Goal: Task Accomplishment & Management: Manage account settings

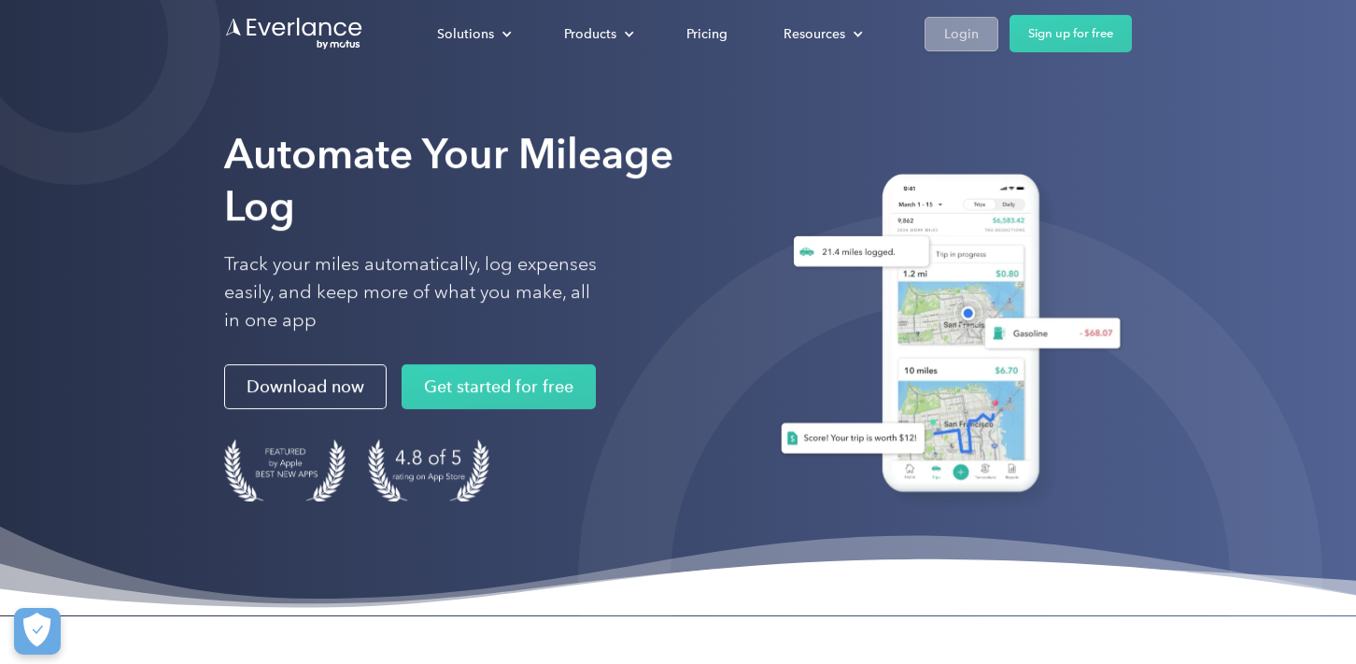
click at [960, 35] on div "Login" at bounding box center [961, 33] width 35 height 23
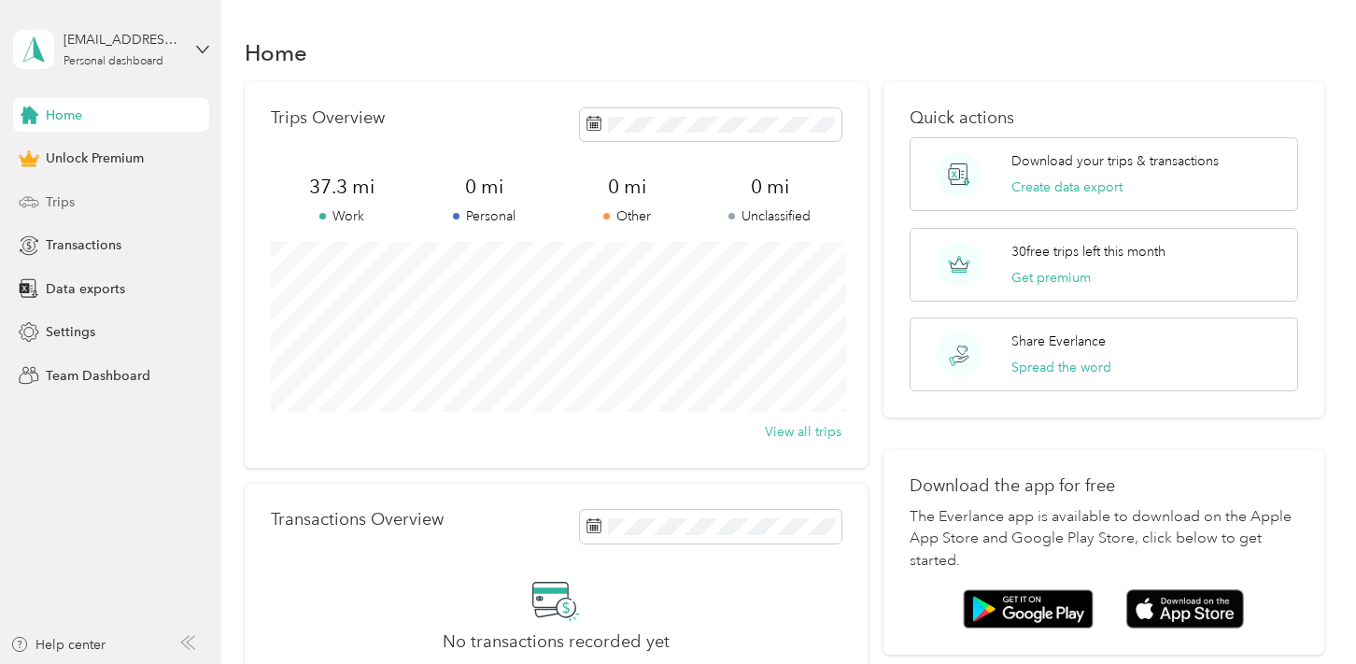
click at [50, 198] on span "Trips" at bounding box center [60, 202] width 29 height 20
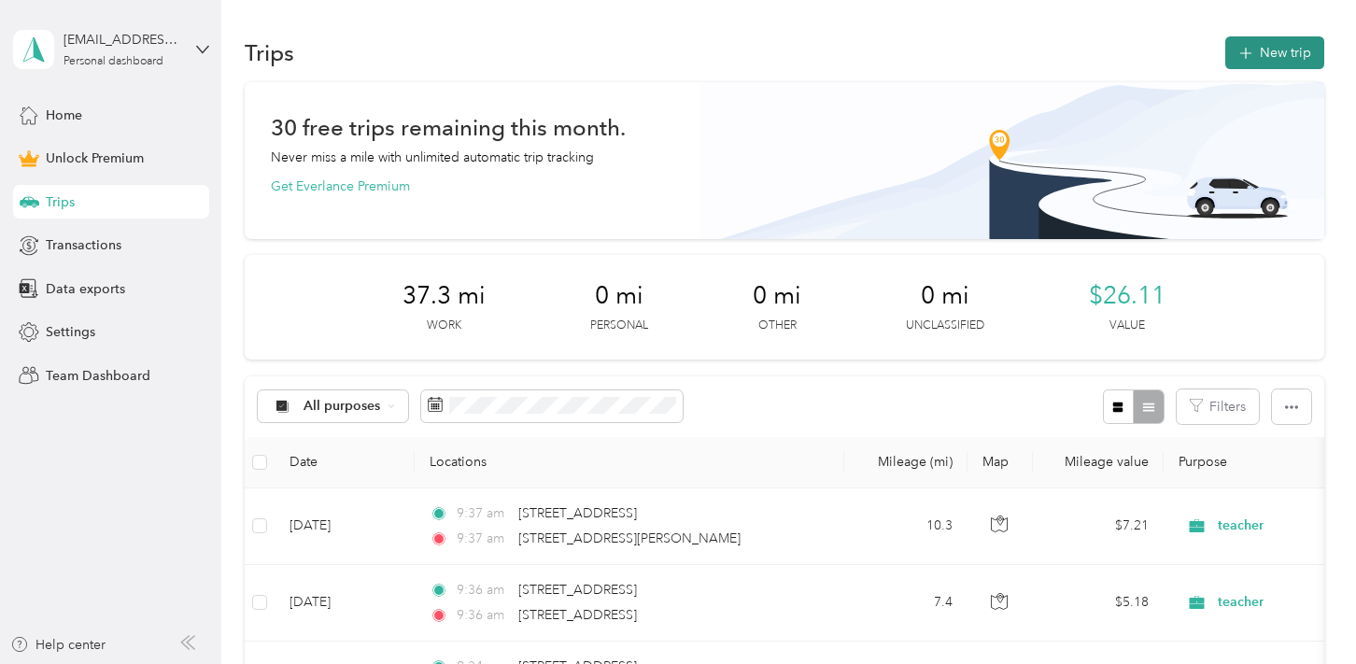
click at [1303, 52] on button "New trip" at bounding box center [1275, 52] width 99 height 33
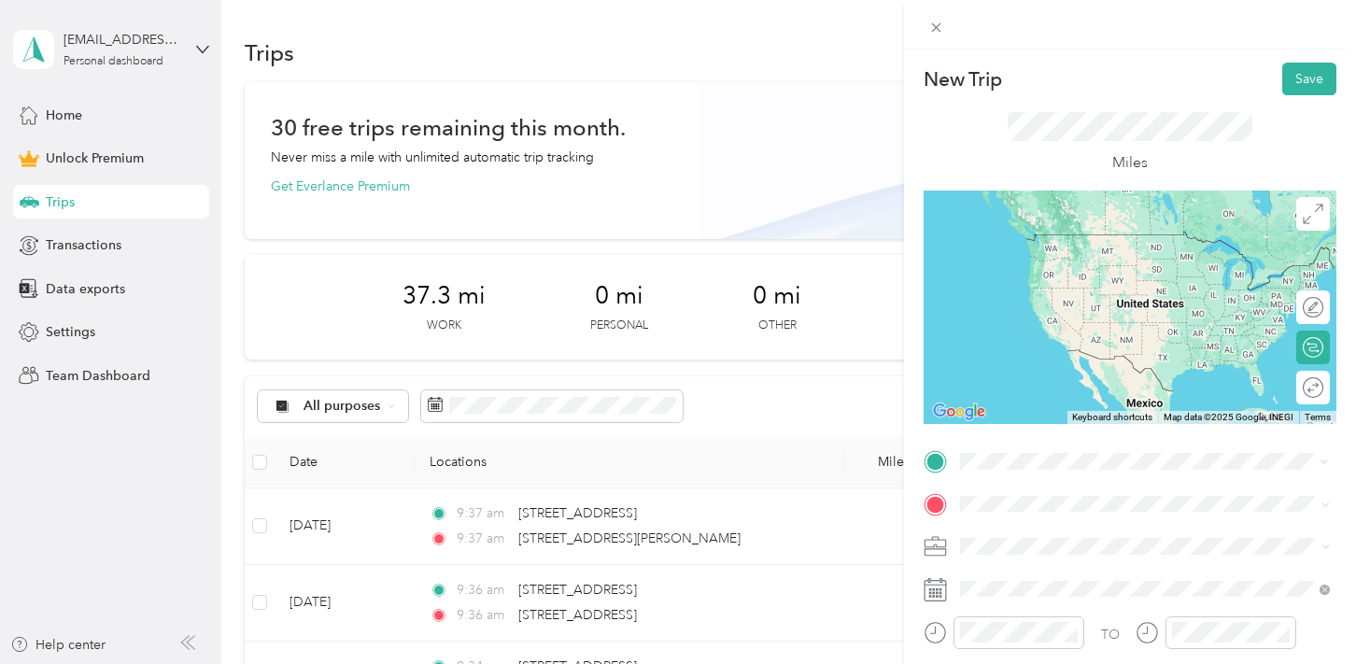
click at [1099, 332] on ol "From search results 1990 Encelia Circle Chula Vista, California 91913, United S…" at bounding box center [1145, 343] width 383 height 176
click at [1022, 326] on li "1990 Encelia Circle Chula Vista, California 91913, United States" at bounding box center [1145, 307] width 383 height 38
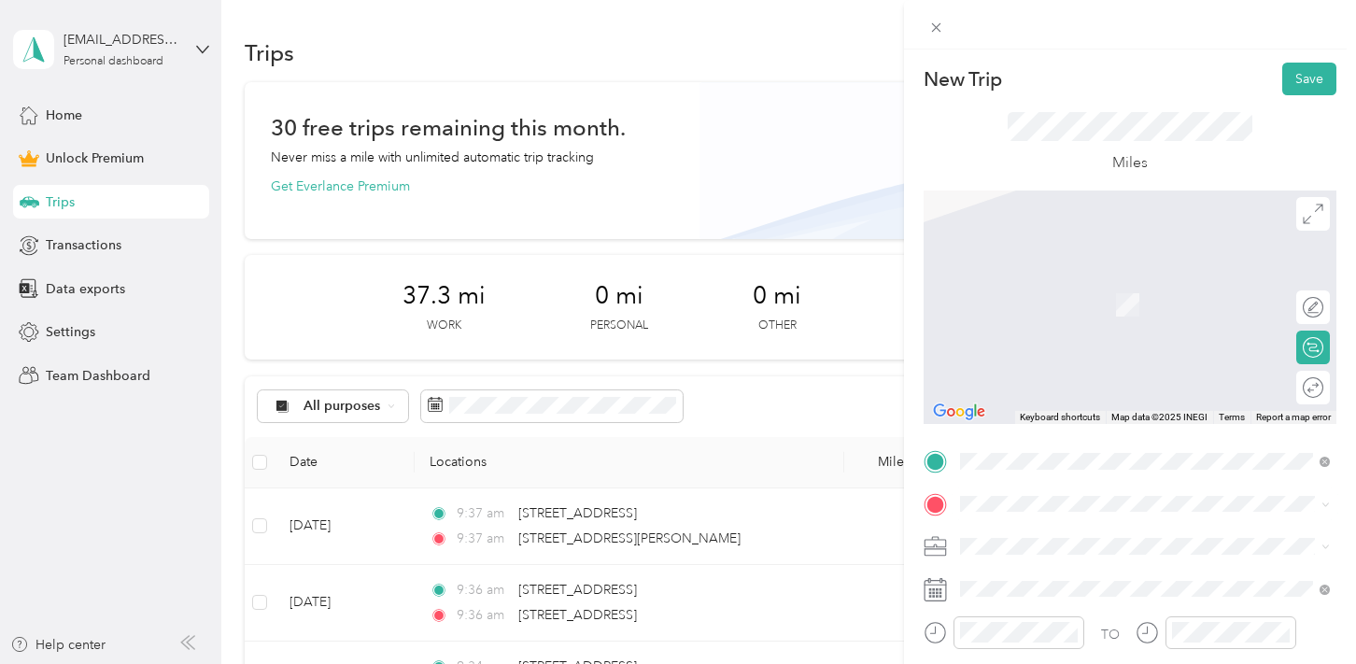
click at [1120, 276] on span "14314 Rios Canyon Road El Cajon, California 92021, United States" at bounding box center [1141, 274] width 291 height 17
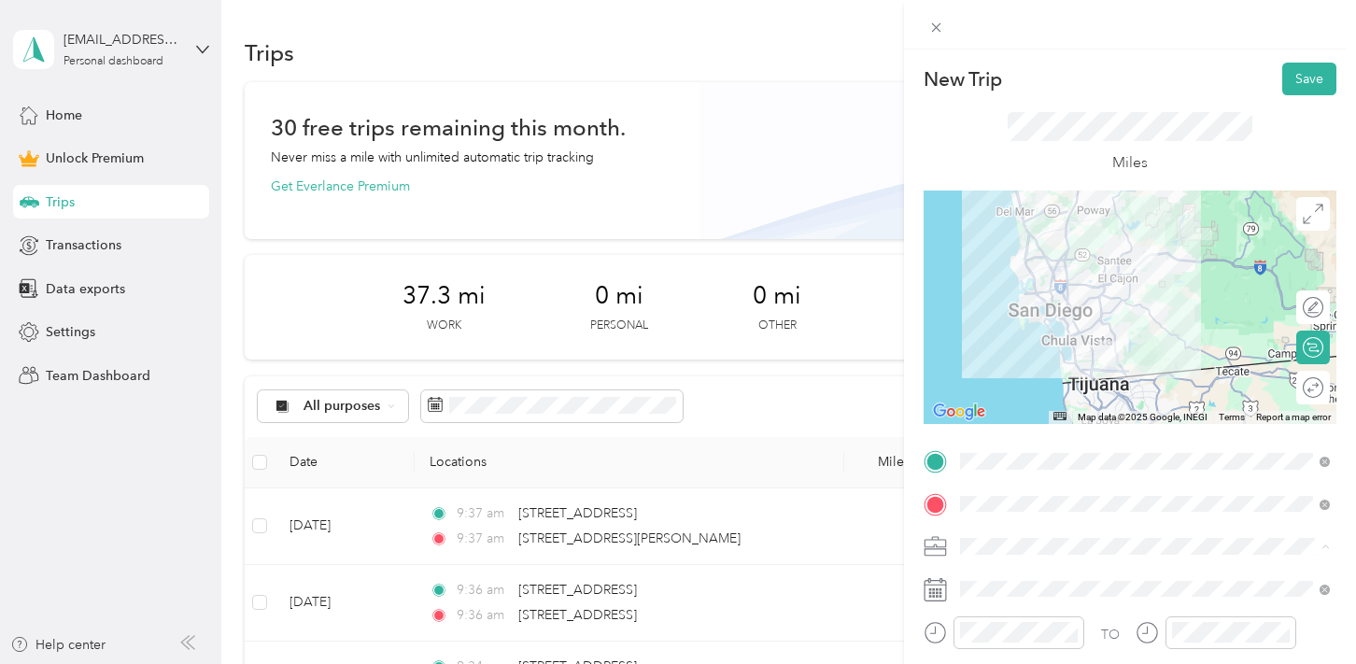
click at [1034, 340] on div "teacher" at bounding box center [1145, 350] width 357 height 20
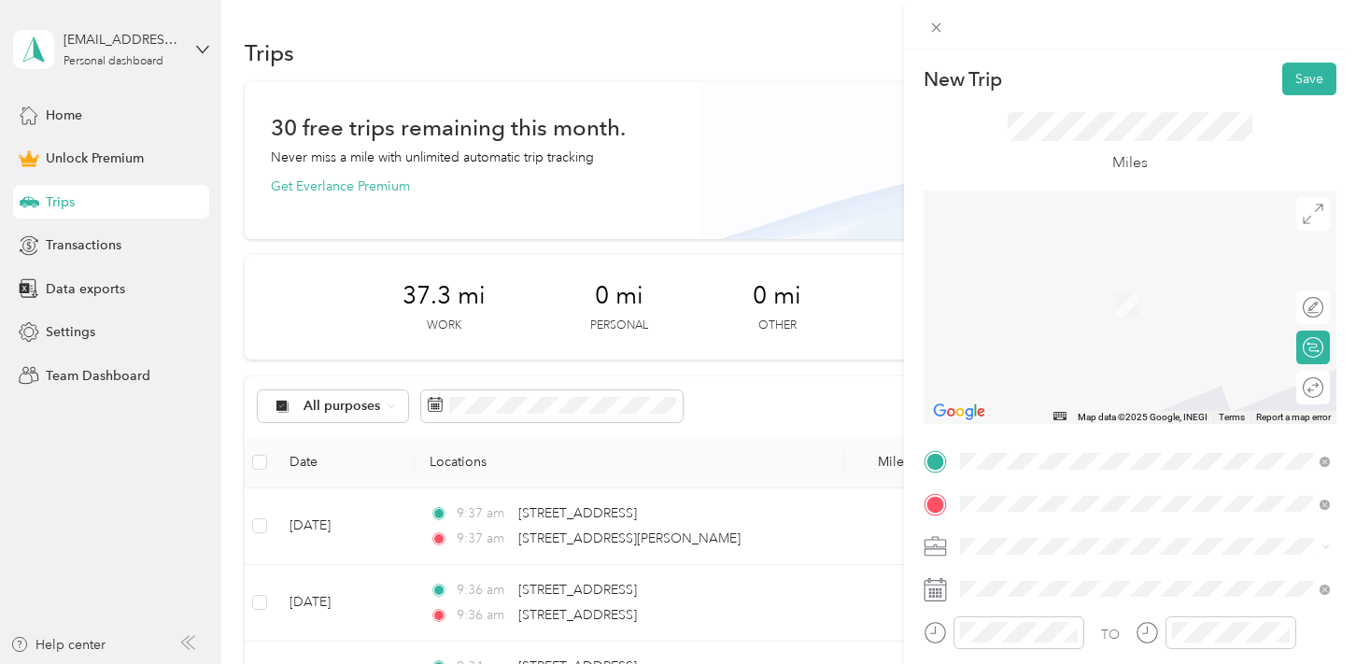
click at [1121, 261] on ol "From search results 1615 East Madison Avenue El Cajon, California 92019, United…" at bounding box center [1145, 295] width 383 height 224
click at [1047, 235] on span "1615 East Madison Avenue El Cajon, California 92019, United States" at bounding box center [1089, 234] width 187 height 17
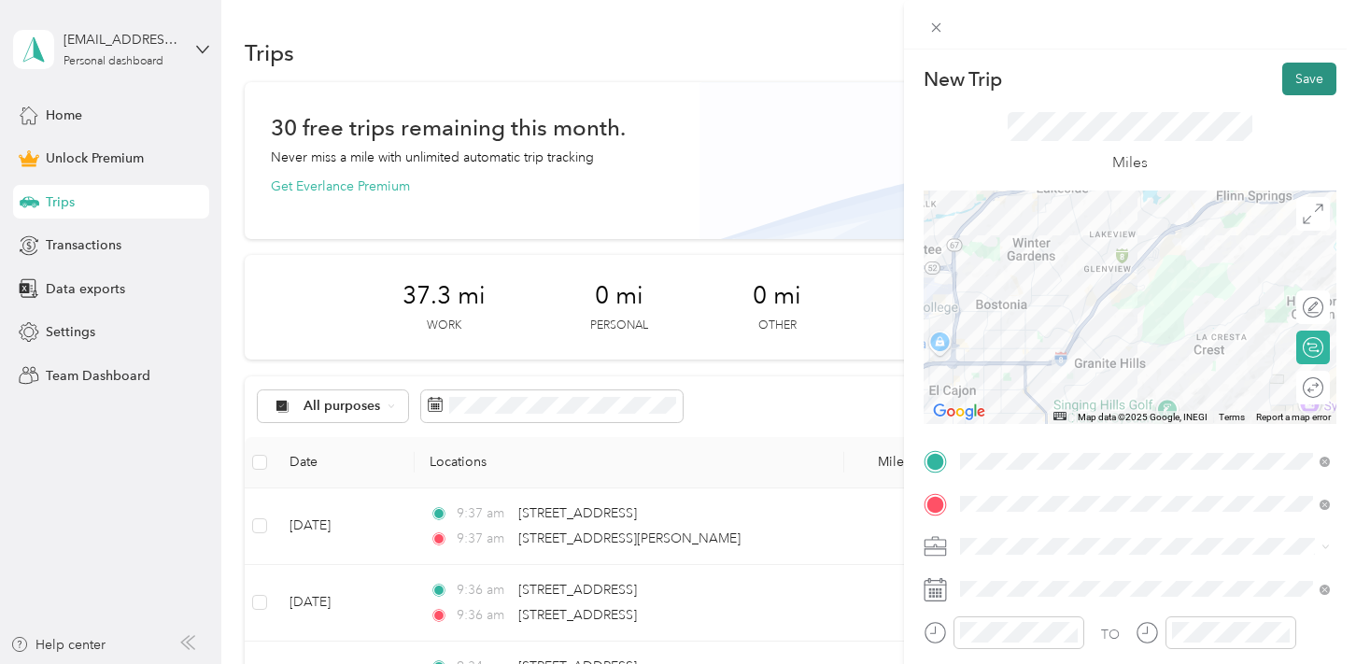
click at [1308, 78] on button "Save" at bounding box center [1310, 79] width 54 height 33
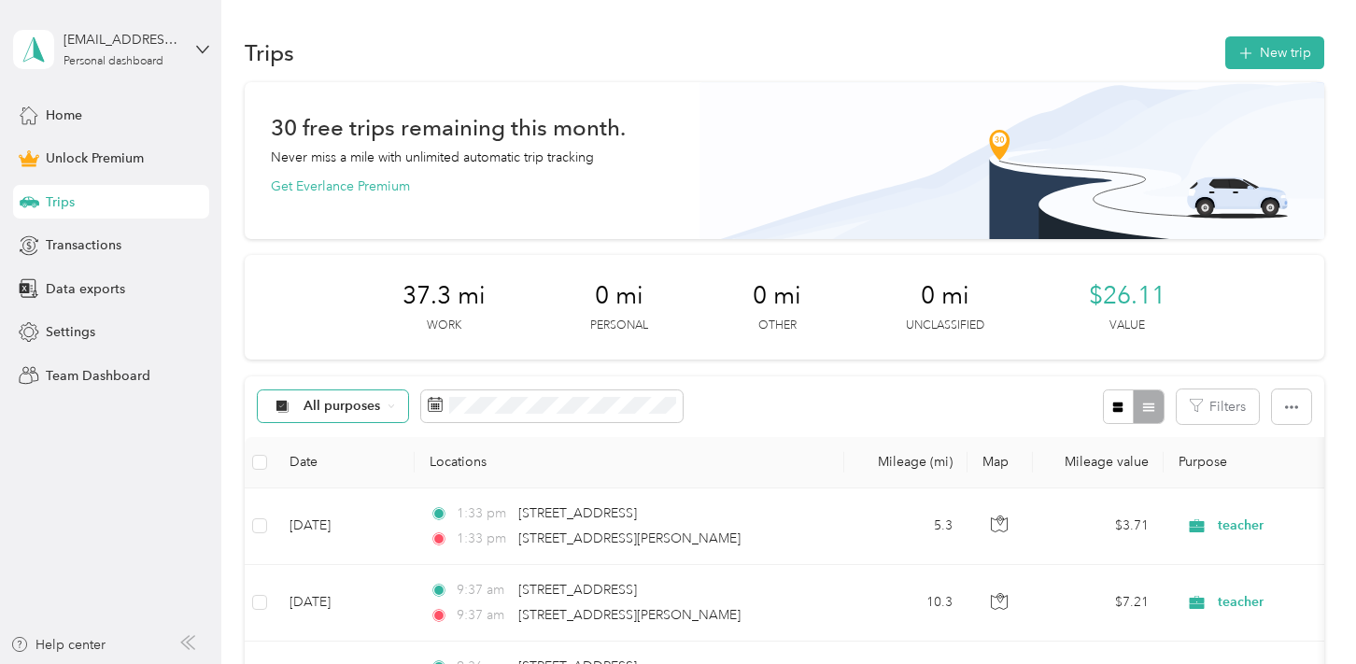
click at [329, 412] on span "All purposes" at bounding box center [343, 406] width 78 height 13
click at [338, 292] on li "Other" at bounding box center [332, 302] width 149 height 33
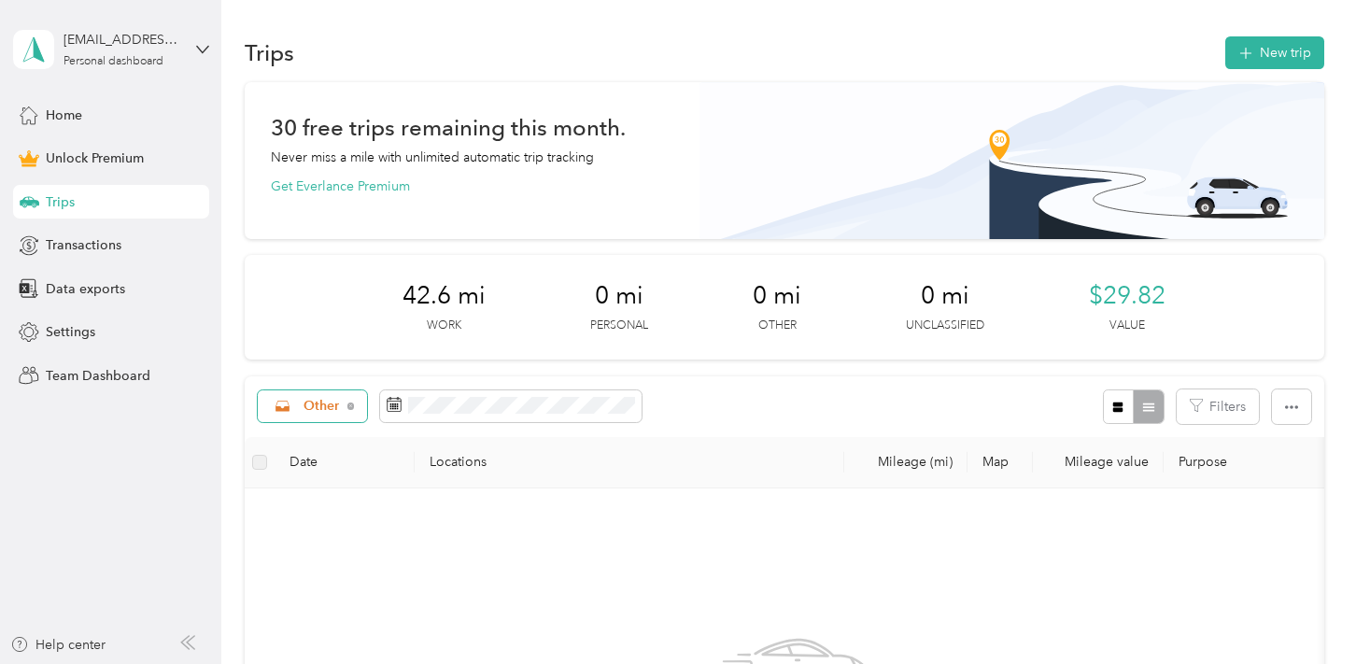
click at [320, 400] on span "Other" at bounding box center [322, 406] width 36 height 13
click at [335, 264] on span "teacher" at bounding box center [343, 274] width 77 height 20
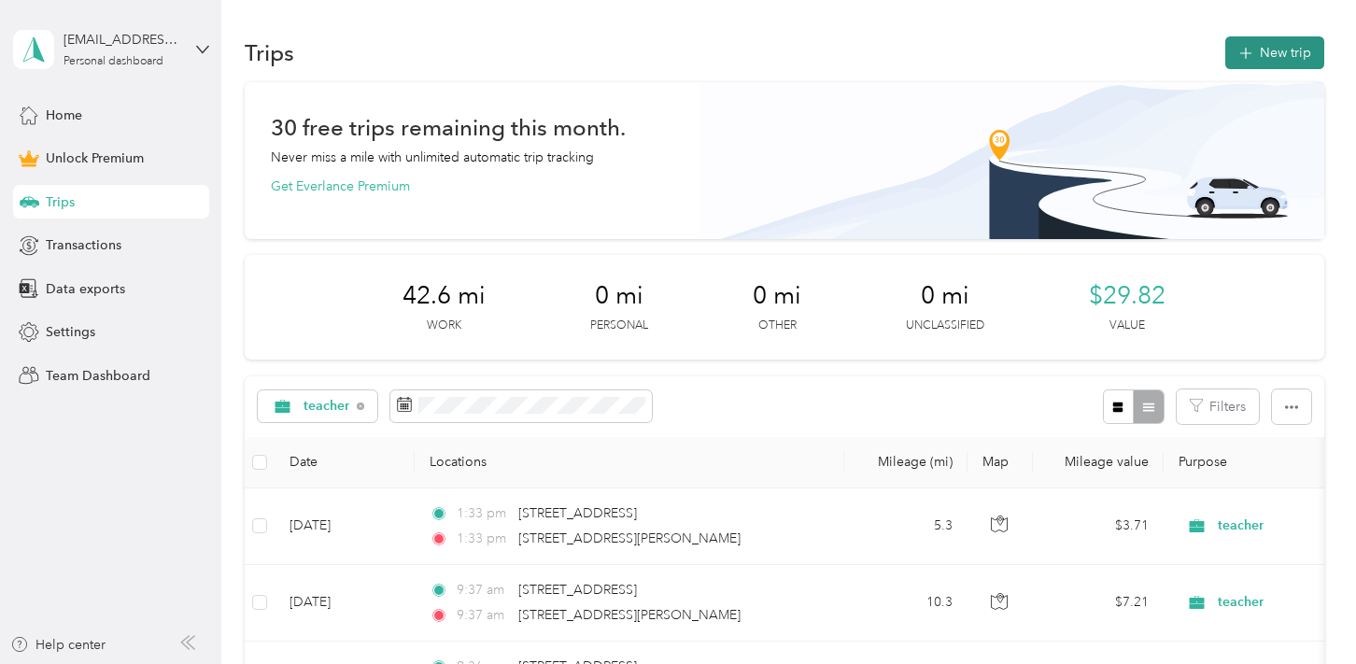
click at [1284, 50] on button "New trip" at bounding box center [1275, 52] width 99 height 33
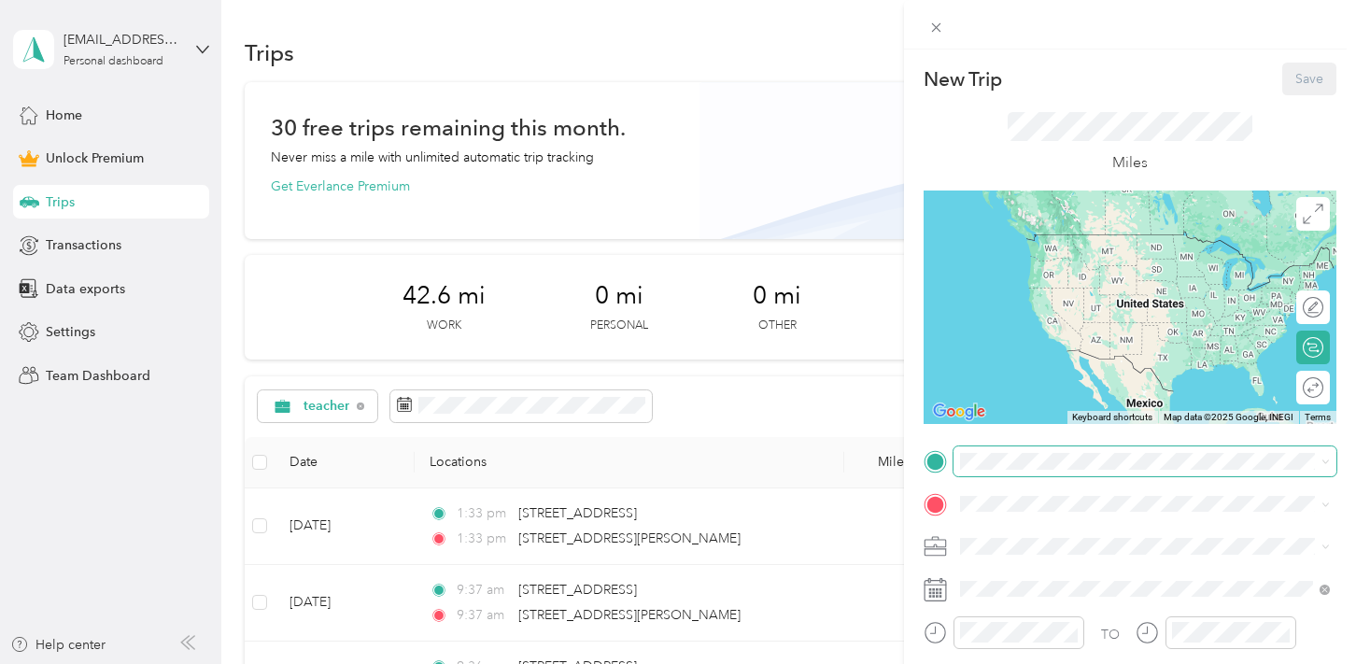
click at [1001, 471] on span at bounding box center [1145, 462] width 383 height 30
click at [1003, 470] on span at bounding box center [1145, 462] width 383 height 30
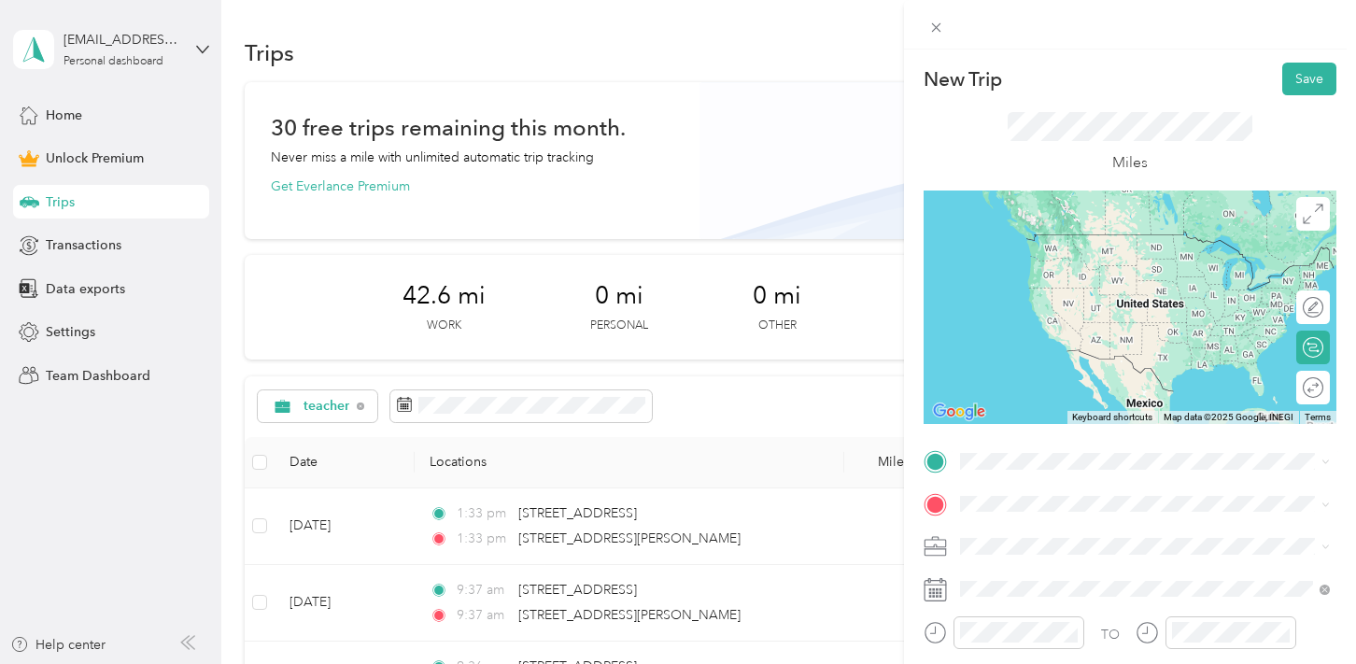
click at [1112, 240] on span "14314 Rios Canyon Road El Cajon, California 92021, United States" at bounding box center [1141, 231] width 291 height 17
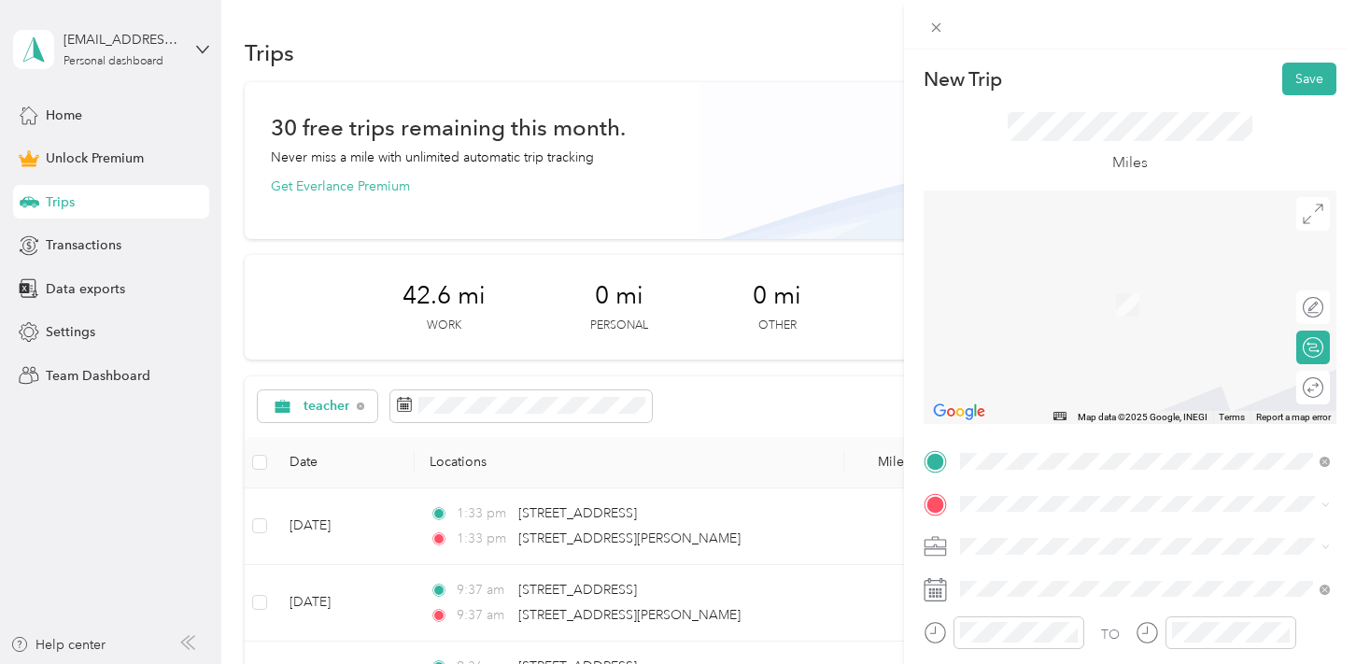
click at [1126, 275] on span "2962 Jamul Drive El Cajon, California 92019, United States" at bounding box center [1089, 272] width 187 height 17
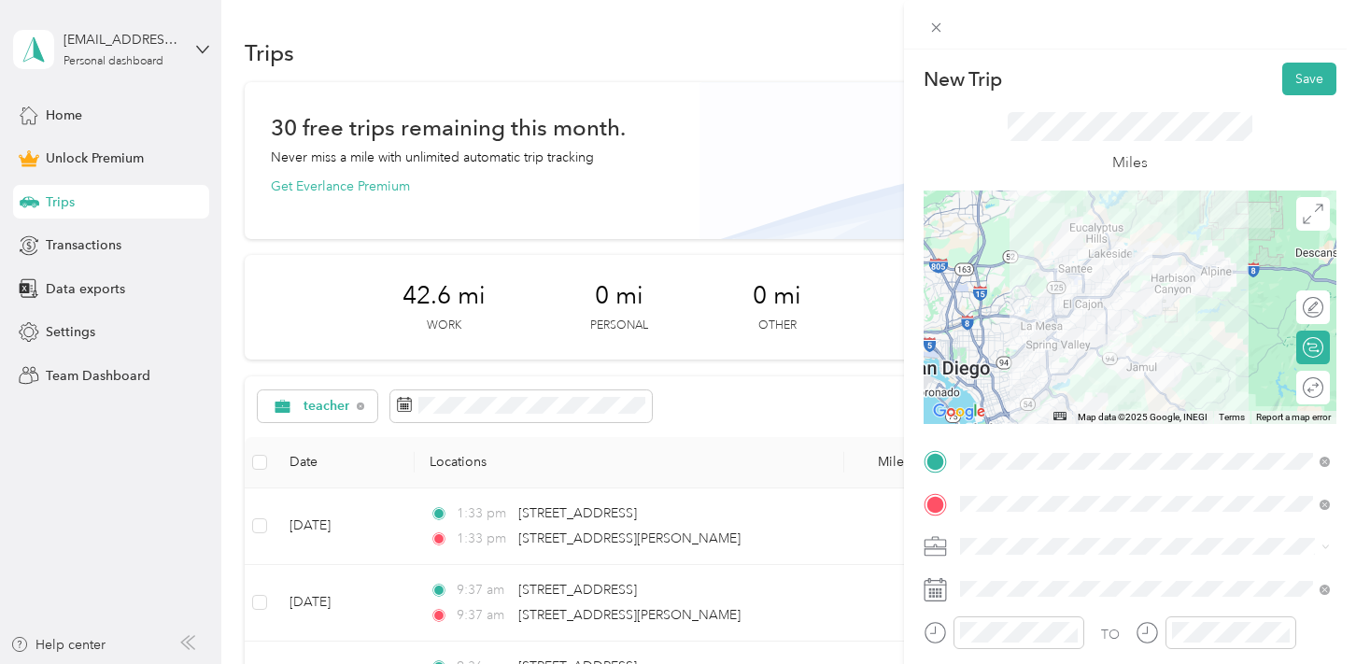
click at [1008, 345] on span "teacher" at bounding box center [989, 350] width 44 height 16
click at [1309, 82] on button "Save" at bounding box center [1310, 79] width 54 height 33
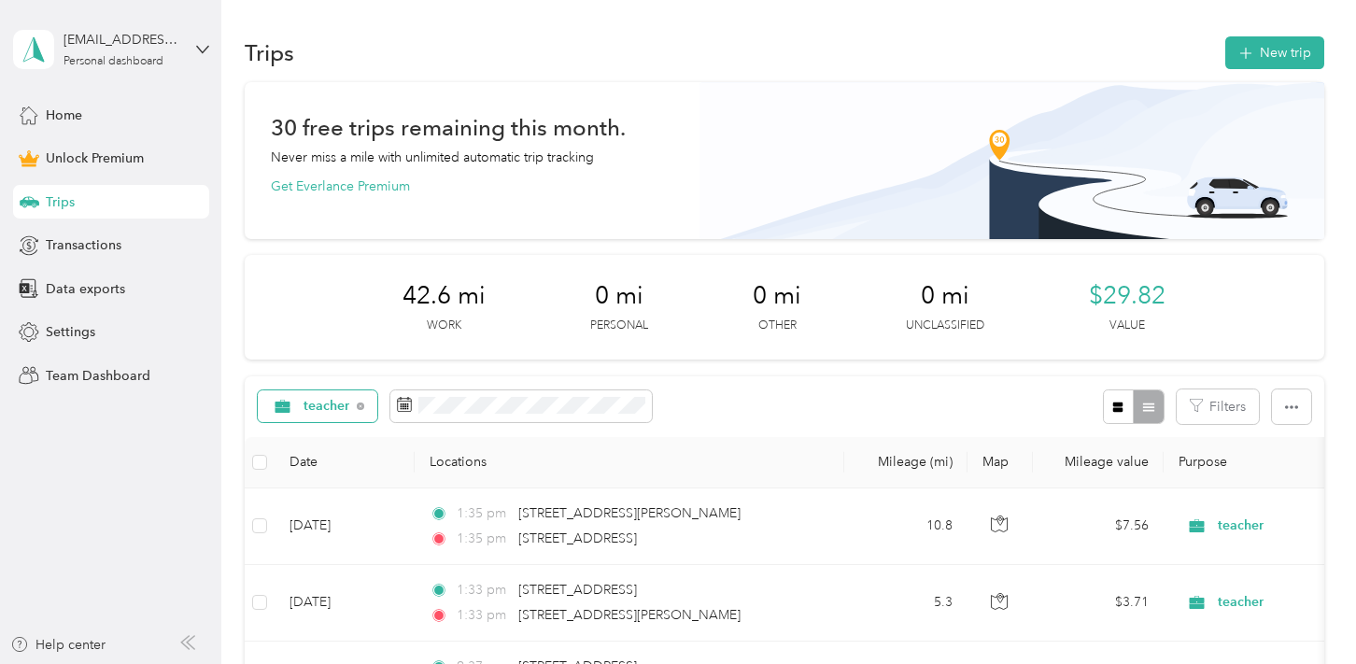
click at [332, 404] on span "teacher" at bounding box center [327, 406] width 47 height 13
click at [331, 278] on li "teacher" at bounding box center [326, 274] width 136 height 33
click at [320, 401] on span "teacher" at bounding box center [327, 406] width 47 height 13
click at [324, 204] on span "Work" at bounding box center [343, 204] width 77 height 20
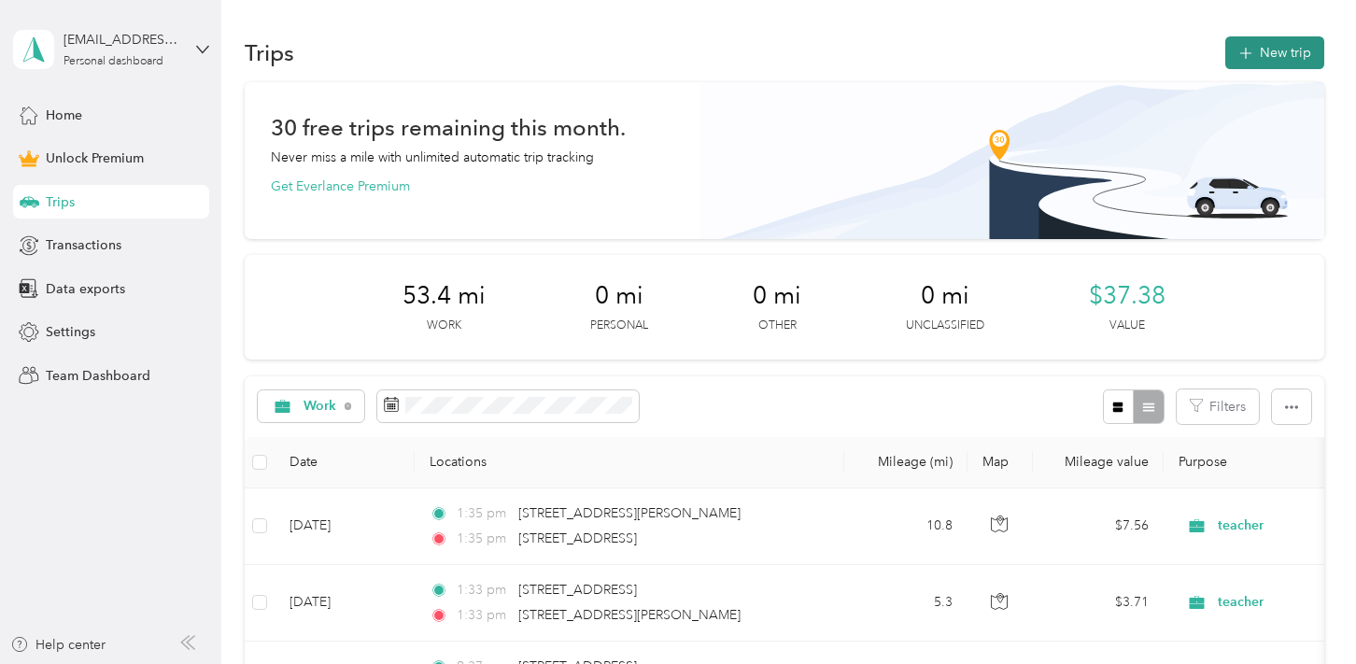
click at [1273, 57] on button "New trip" at bounding box center [1275, 52] width 99 height 33
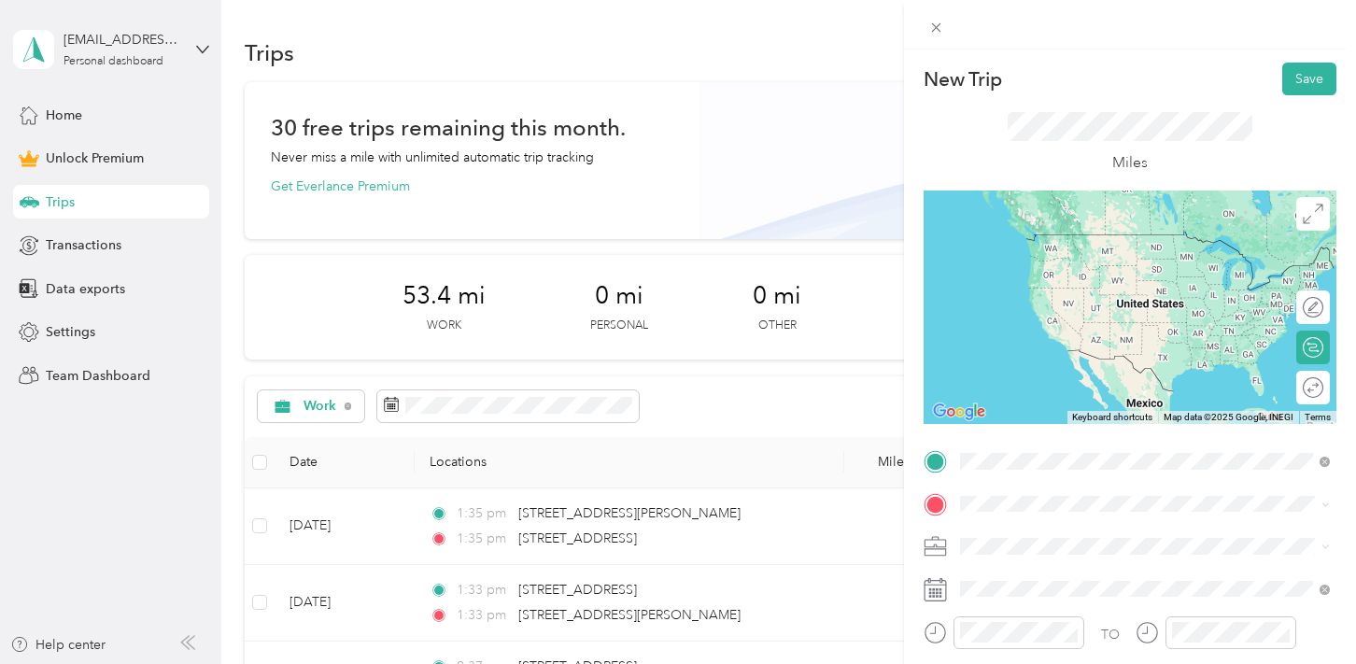
click at [1062, 243] on span "2962 Jamul Drive El Cajon, California 92019, United States" at bounding box center [1089, 234] width 187 height 17
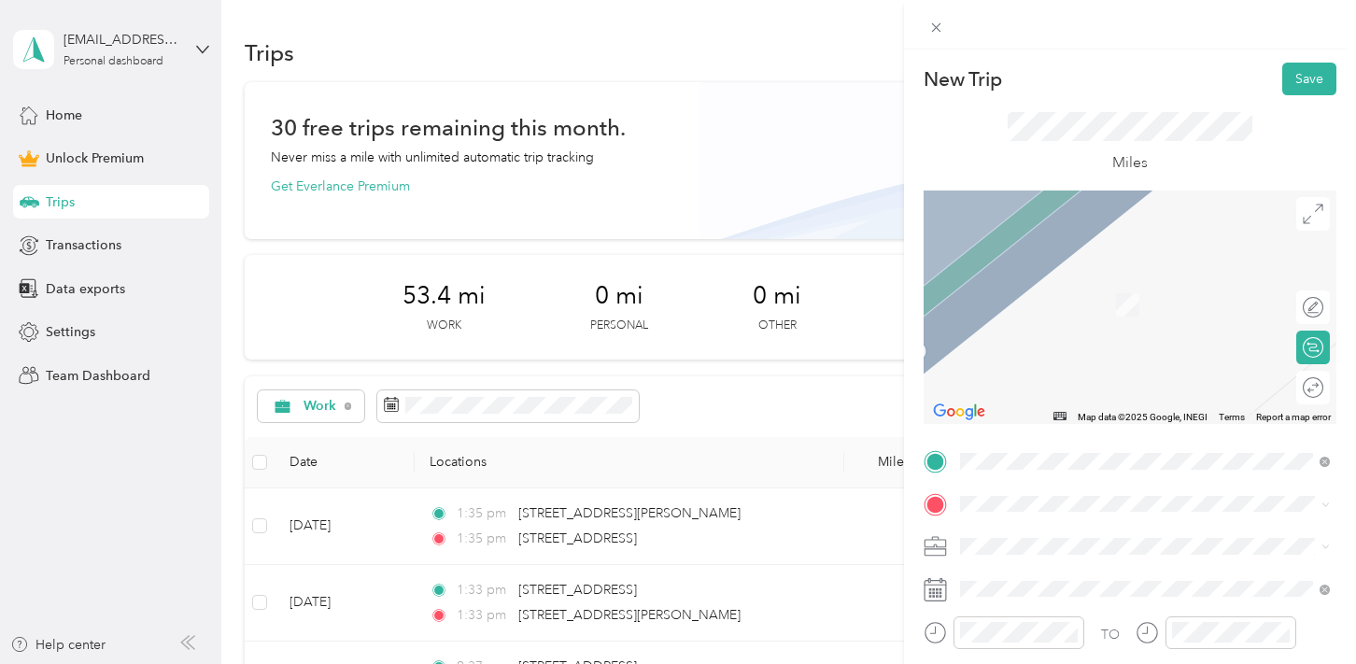
click at [1092, 281] on span "1615 East Madison Avenue El Cajon, California 92019, United States" at bounding box center [1089, 272] width 187 height 17
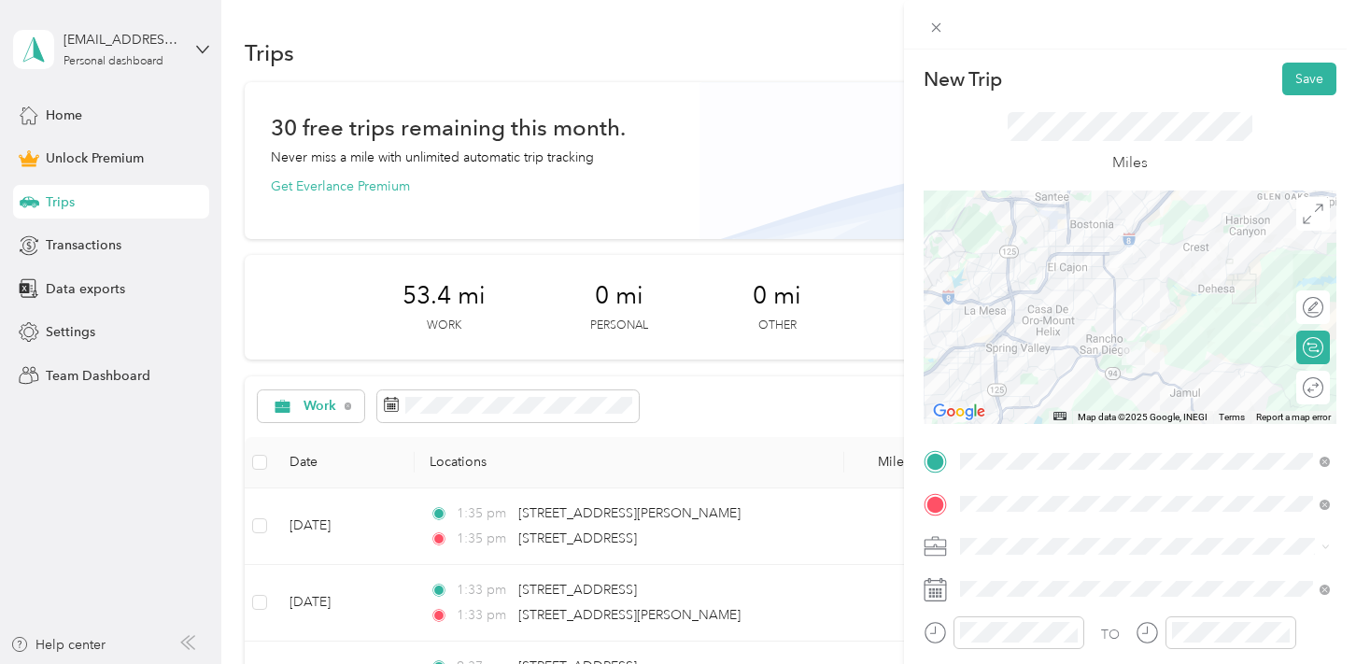
click at [1039, 555] on span at bounding box center [1145, 547] width 383 height 30
click at [1008, 348] on div "teacher" at bounding box center [1145, 341] width 357 height 20
click at [1315, 80] on button "Save" at bounding box center [1310, 79] width 54 height 33
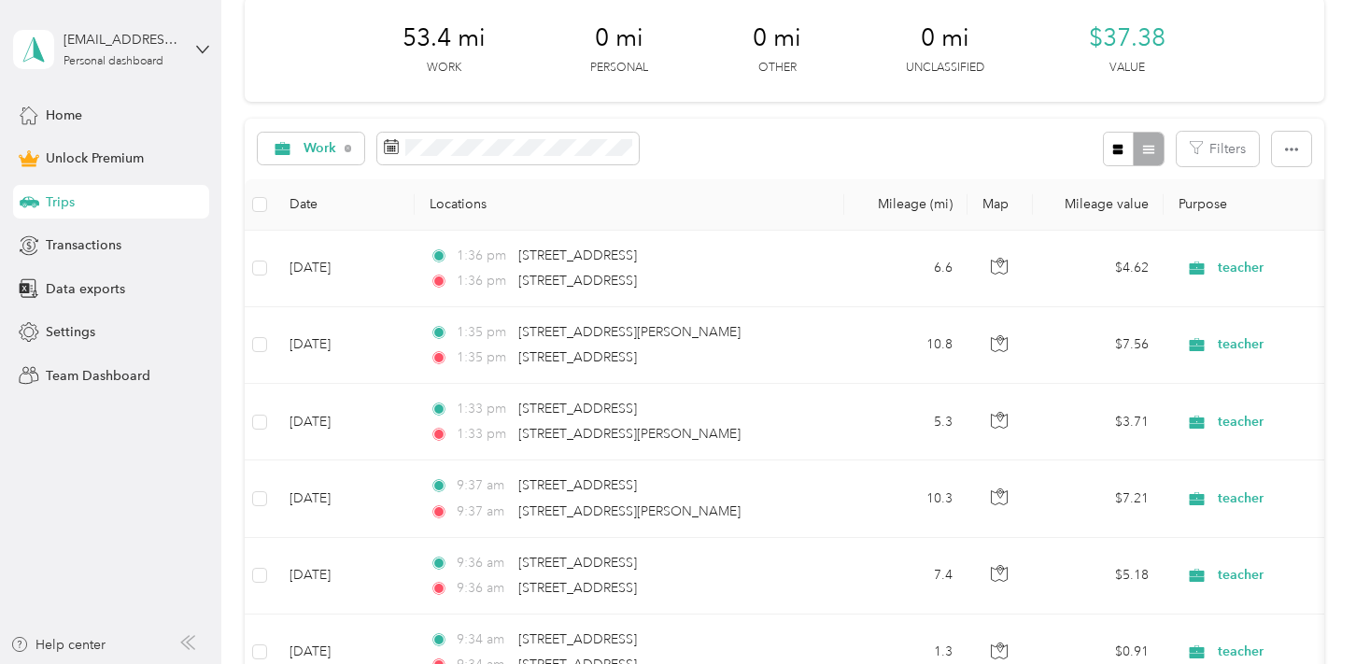
scroll to position [262, 0]
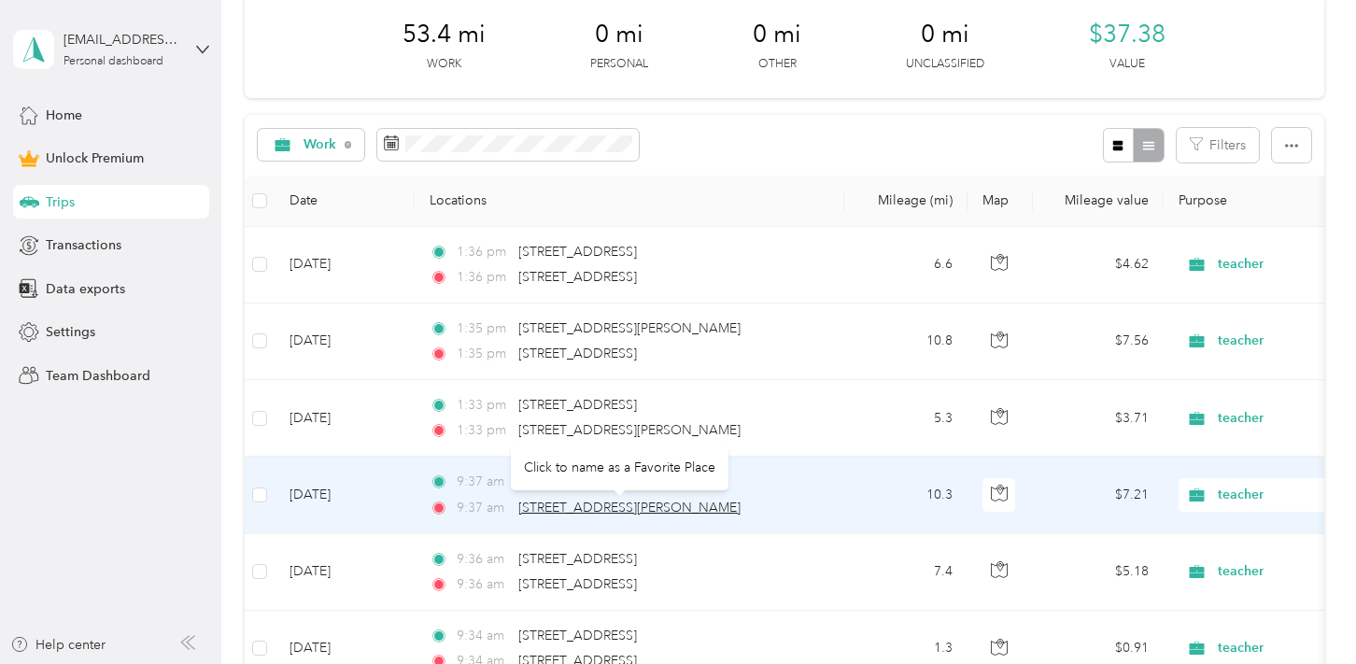
click at [541, 506] on span "[STREET_ADDRESS][PERSON_NAME]" at bounding box center [629, 508] width 222 height 16
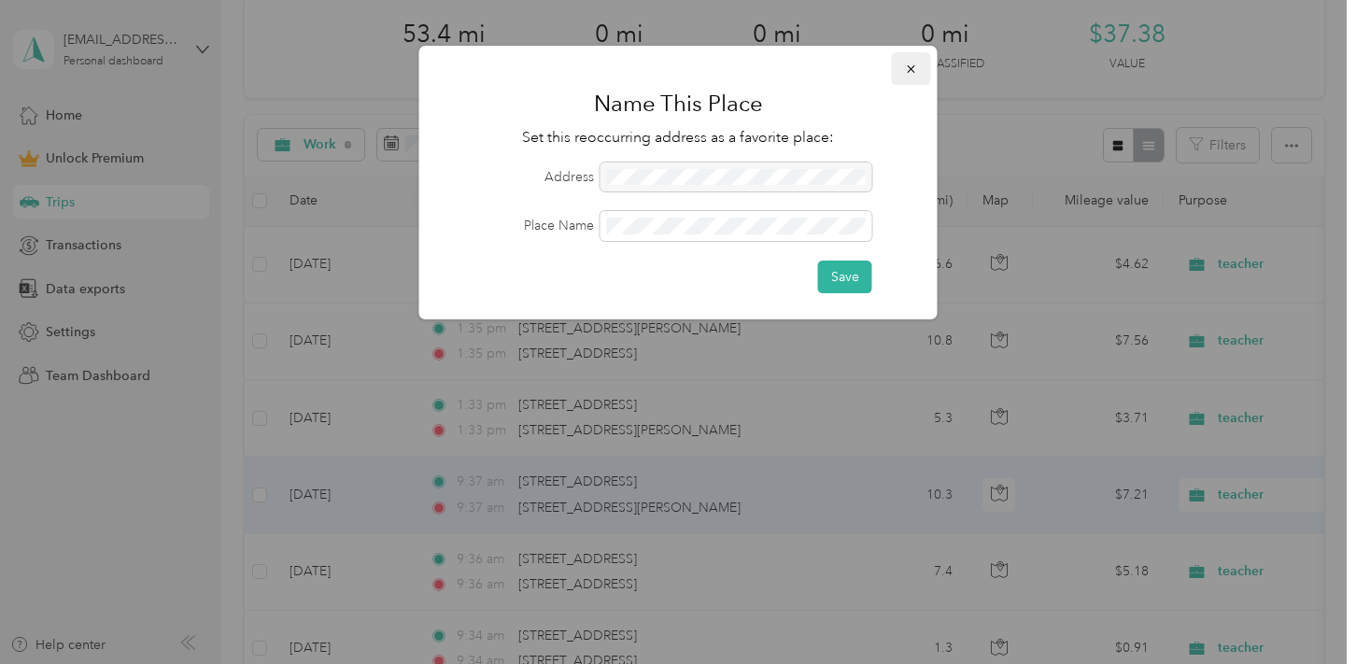
click at [915, 66] on icon "button" at bounding box center [911, 69] width 13 height 13
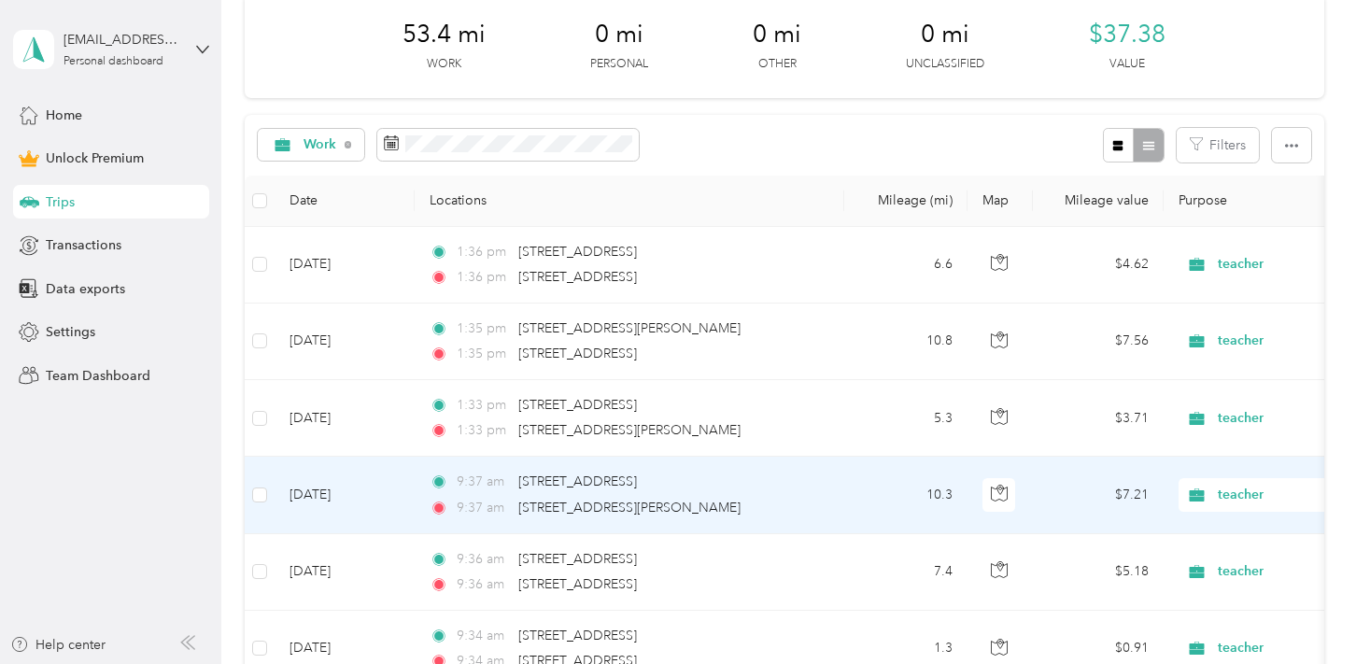
click at [267, 495] on td at bounding box center [260, 495] width 30 height 77
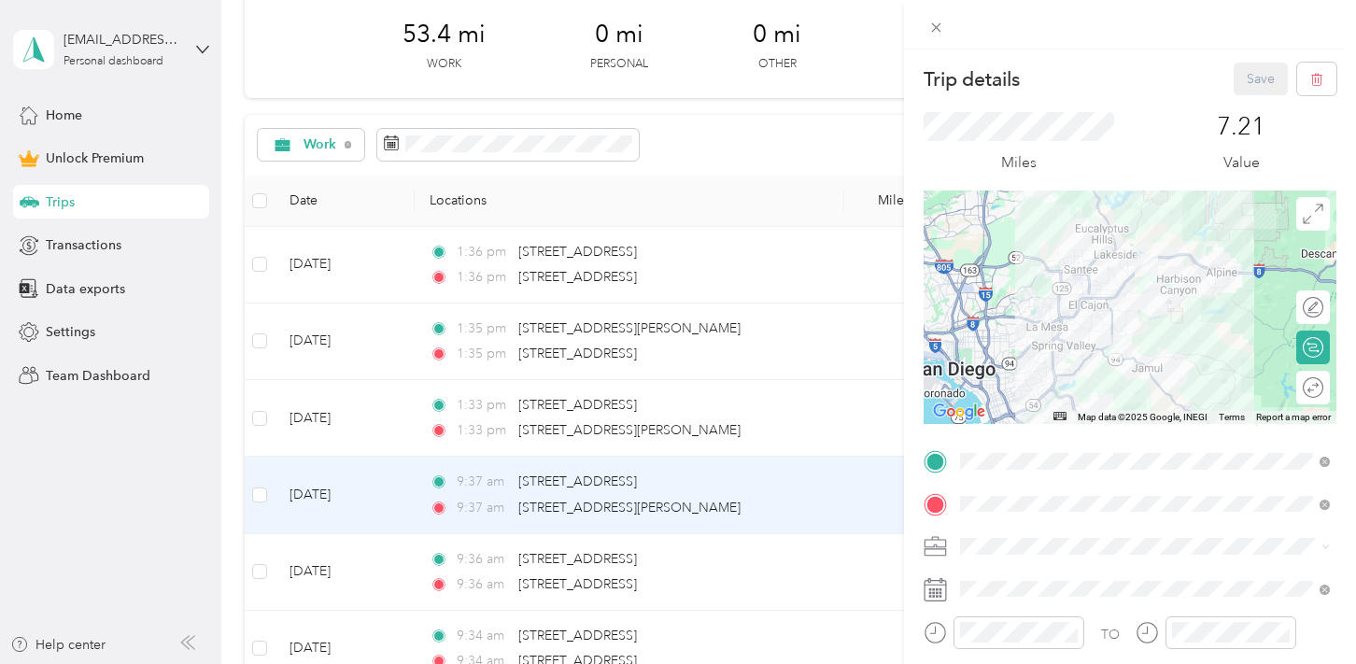
click at [259, 495] on div "Trip details Save This trip cannot be edited because it is either under review,…" at bounding box center [678, 332] width 1356 height 664
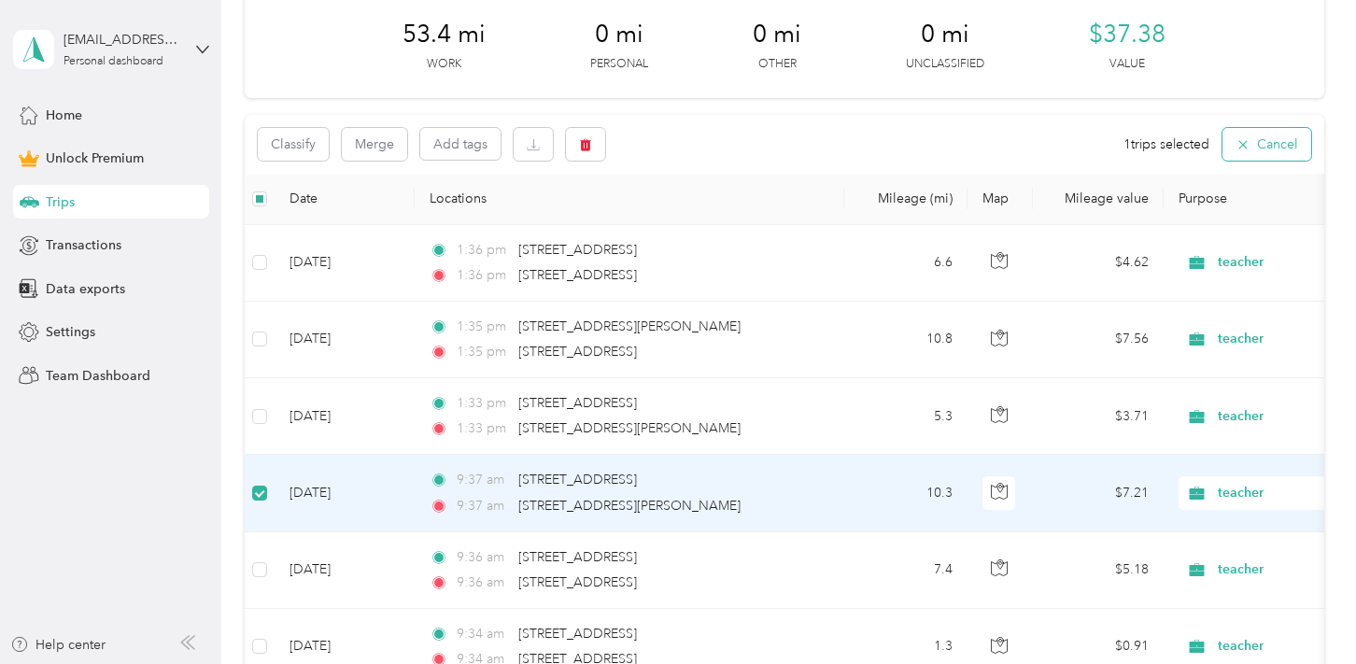
click at [1296, 139] on button "Cancel" at bounding box center [1267, 144] width 89 height 33
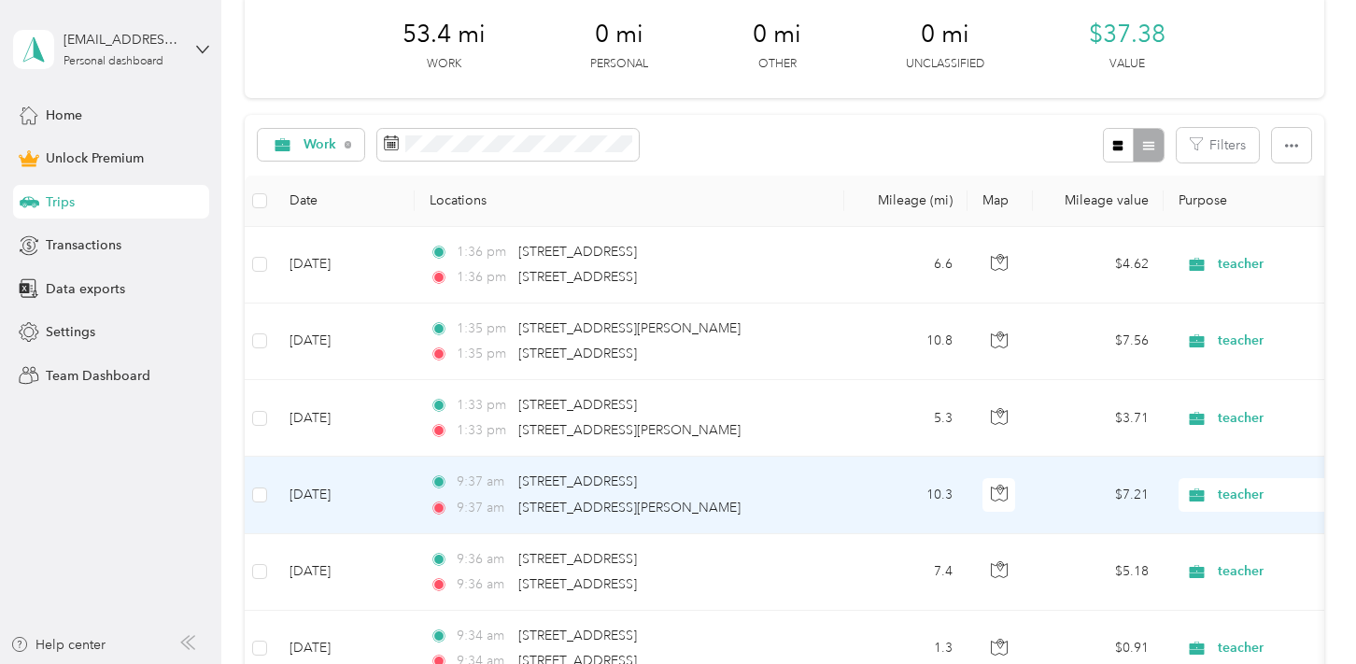
click at [860, 506] on td "10.3" at bounding box center [906, 495] width 123 height 77
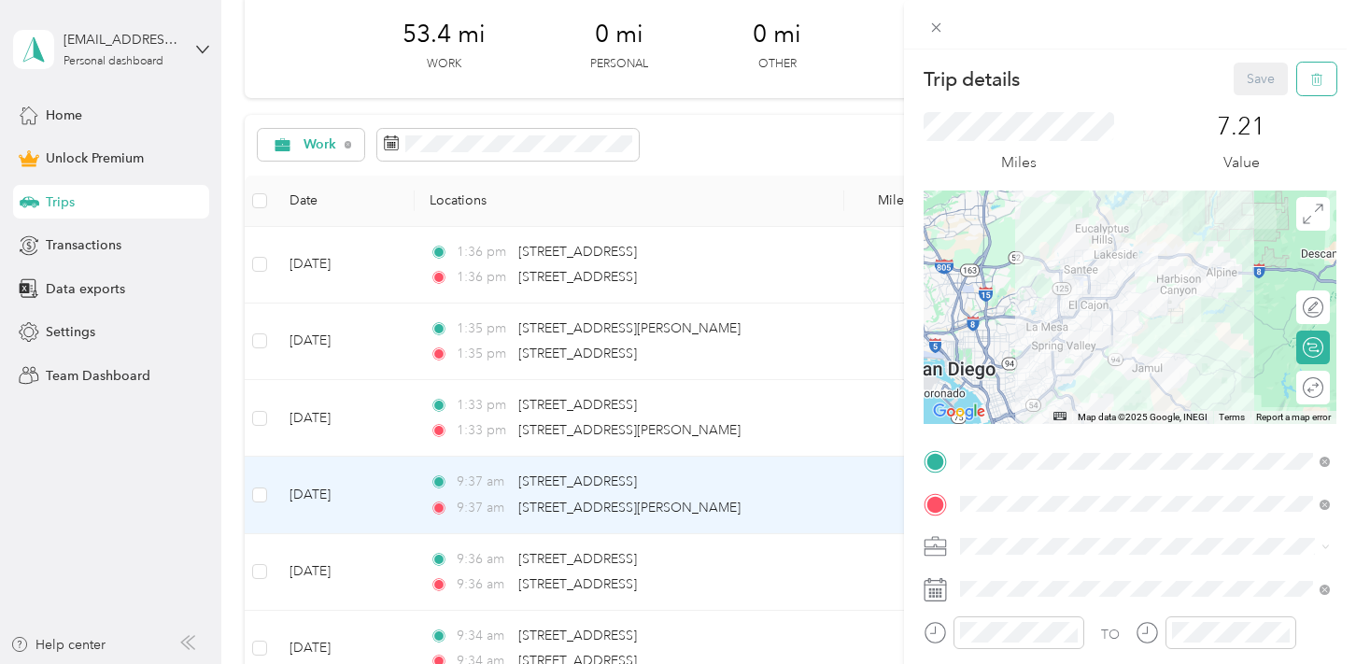
click at [1326, 76] on button "button" at bounding box center [1317, 79] width 39 height 33
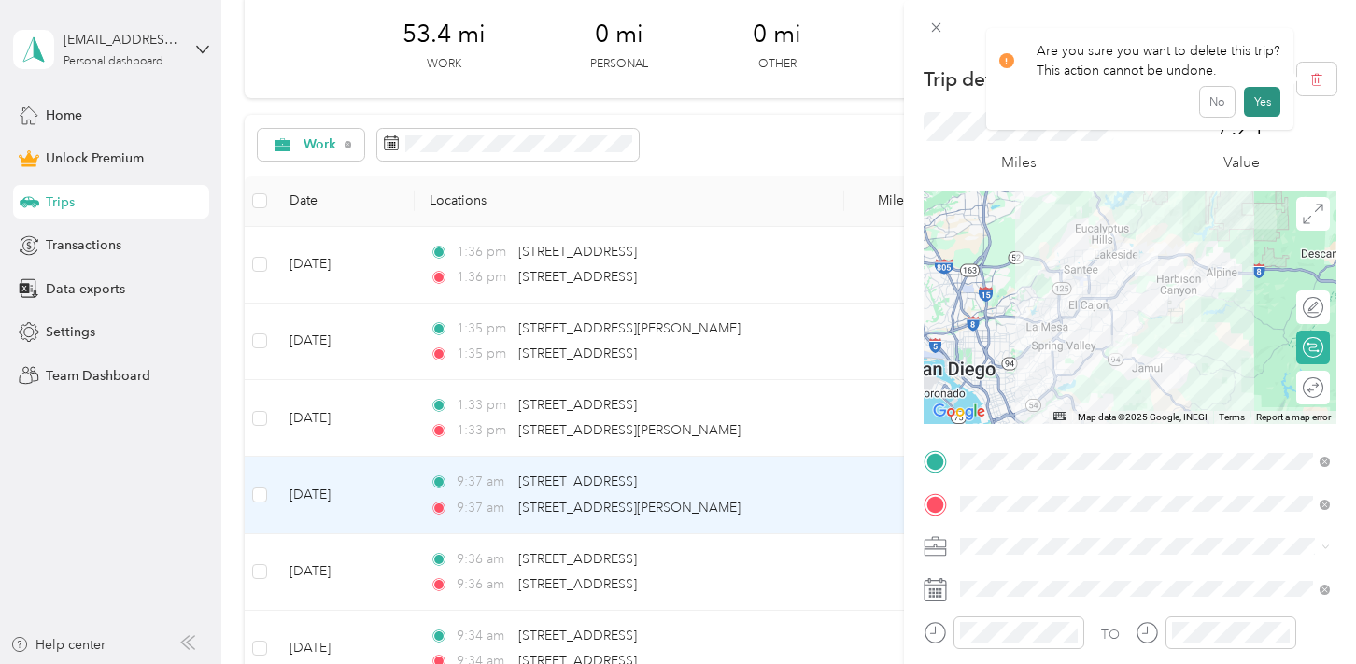
click at [1259, 101] on button "Yes" at bounding box center [1262, 102] width 36 height 30
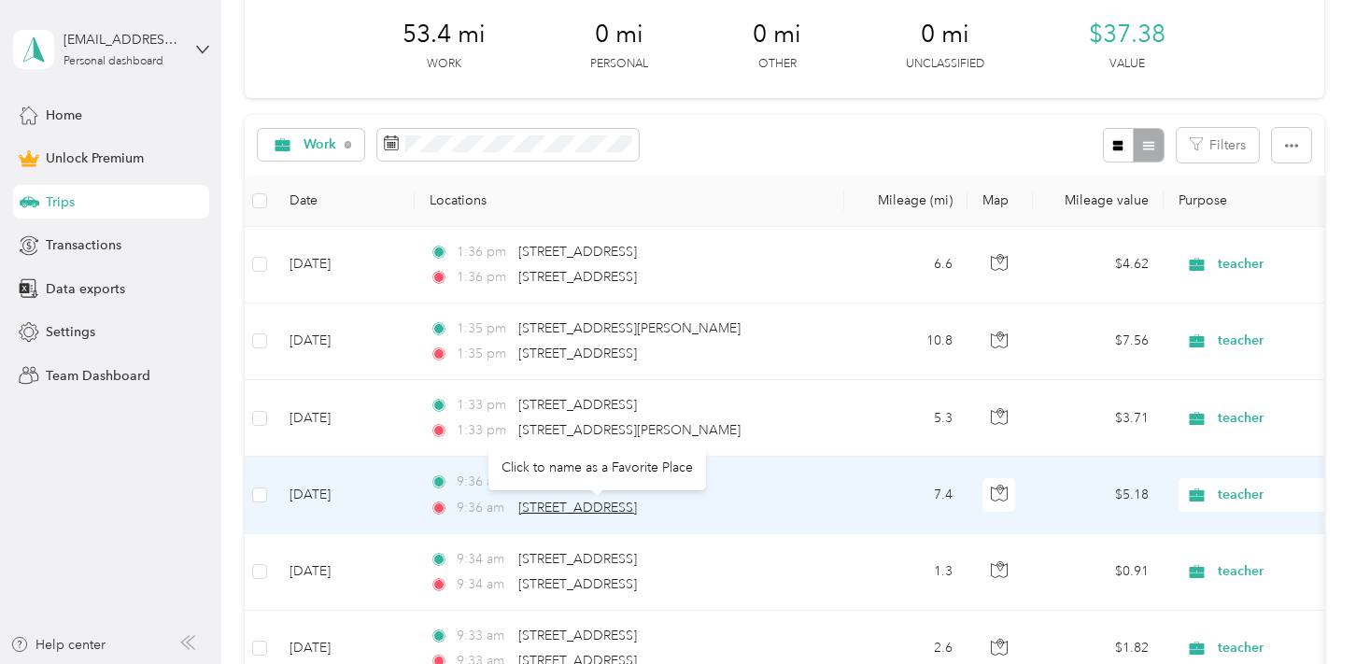
click at [628, 511] on span "[STREET_ADDRESS]" at bounding box center [577, 508] width 119 height 16
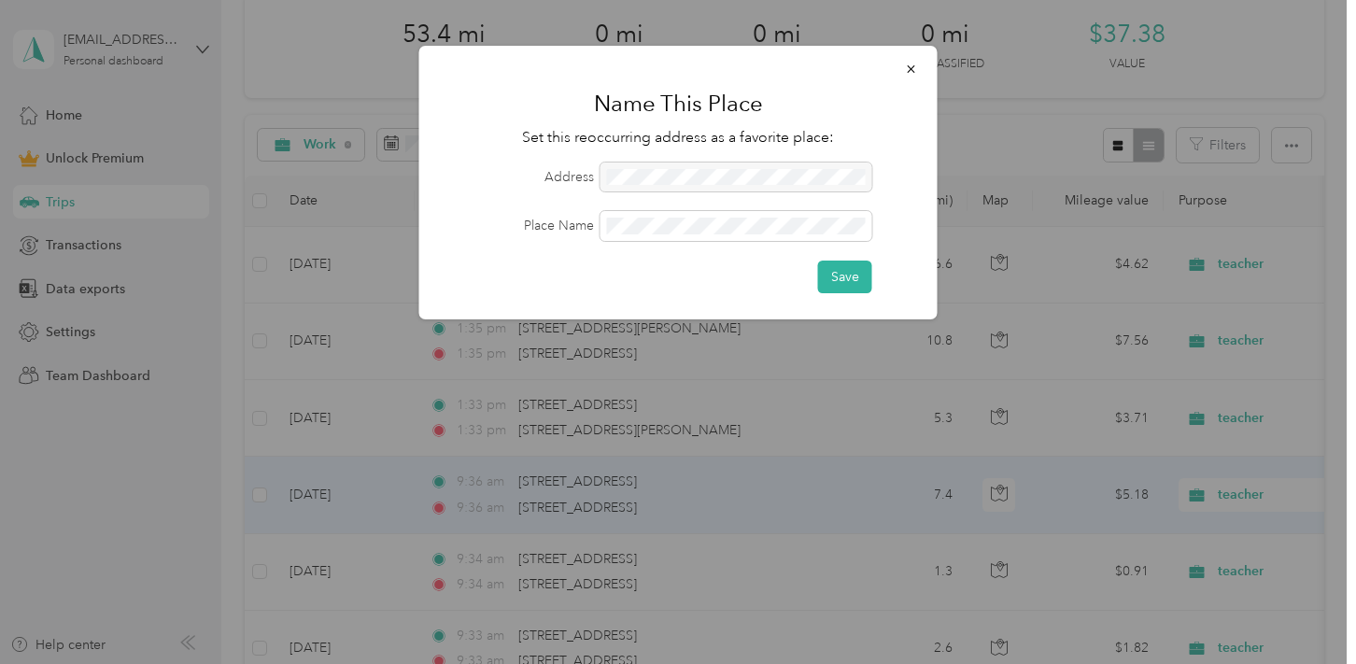
click at [701, 172] on div at bounding box center [737, 178] width 272 height 30
click at [916, 69] on icon "button" at bounding box center [911, 69] width 13 height 13
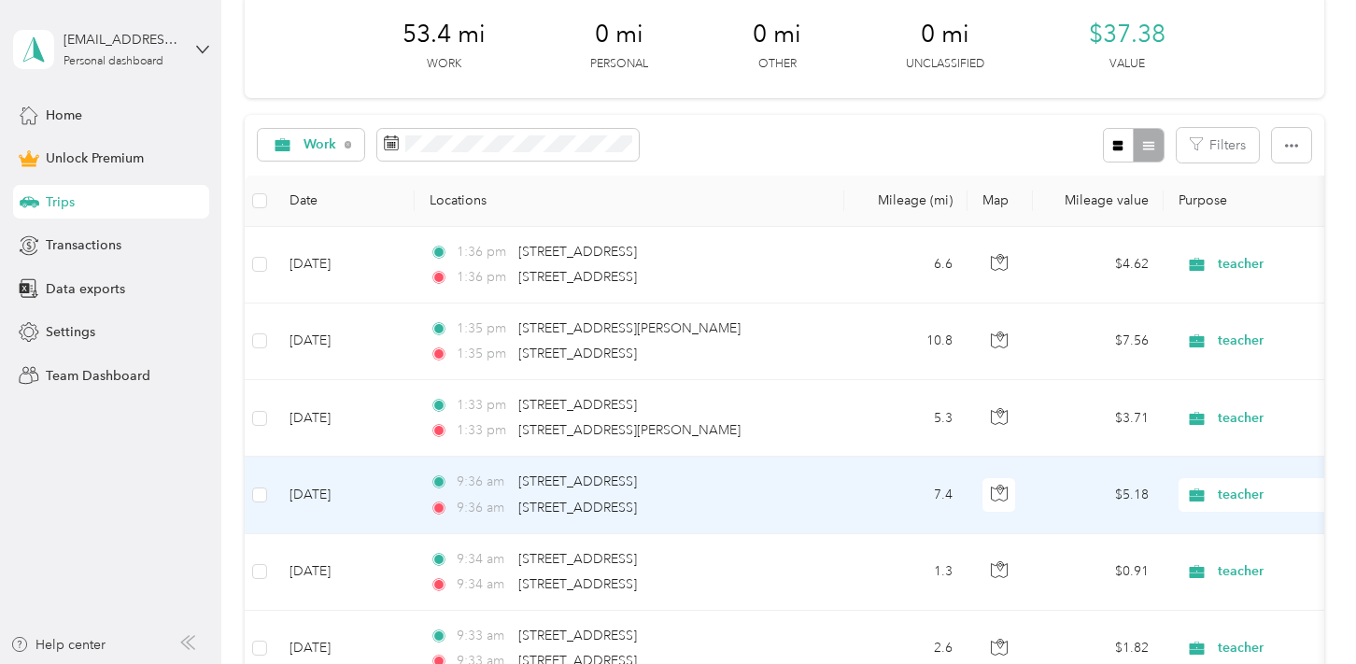
click at [739, 511] on div "9:36 am 2962 Jamul Drive, El Cajon" at bounding box center [626, 508] width 392 height 21
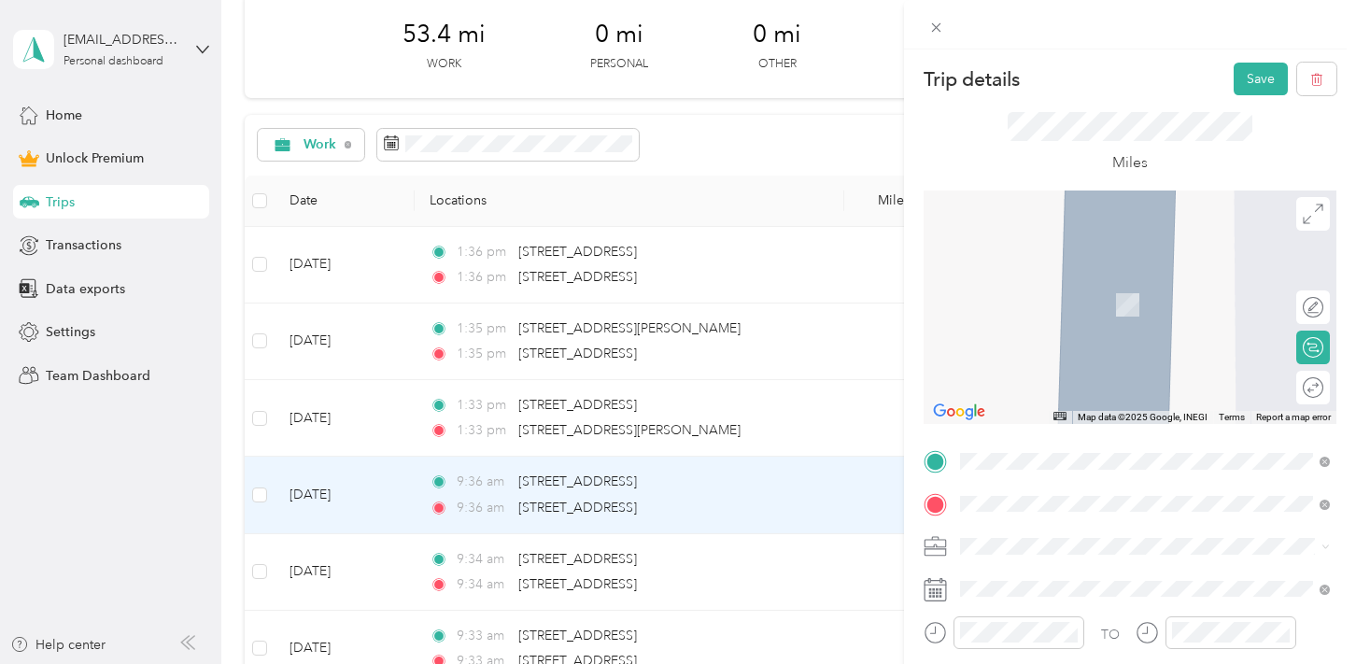
click at [1117, 285] on span "1615 East Madison Avenue El Cajon, California 92019, United States" at bounding box center [1089, 276] width 187 height 17
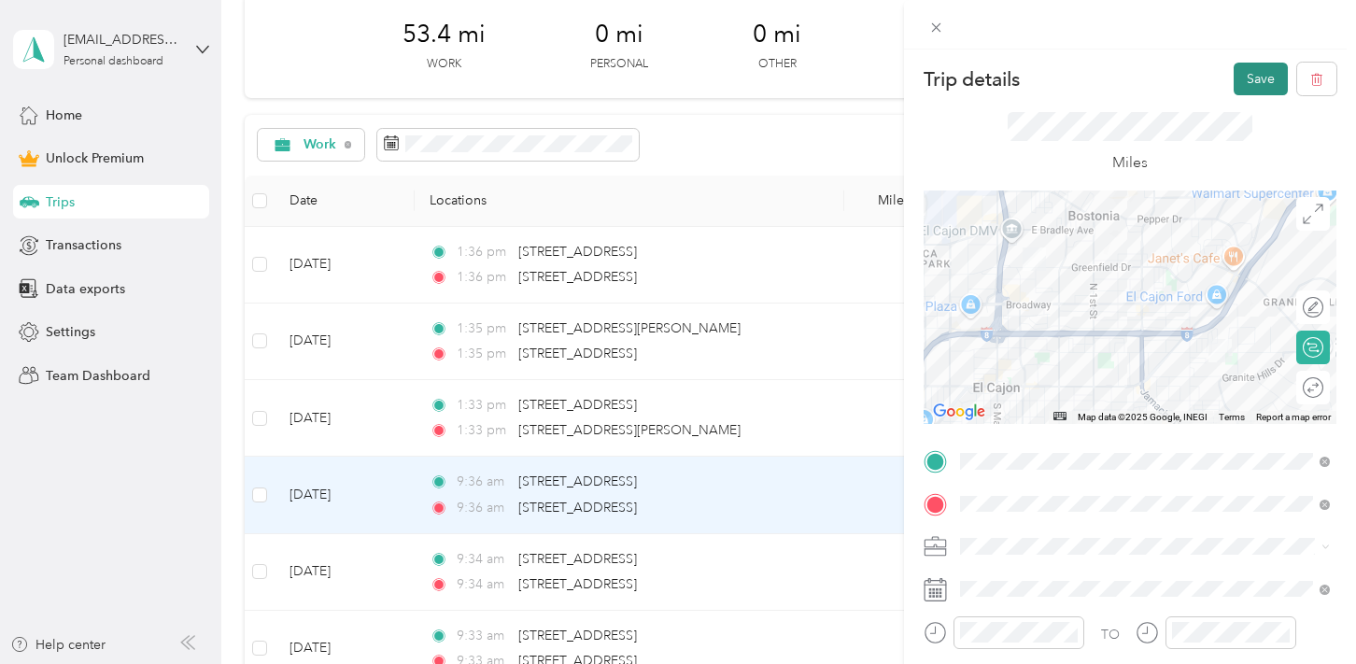
click at [1255, 84] on button "Save" at bounding box center [1261, 79] width 54 height 33
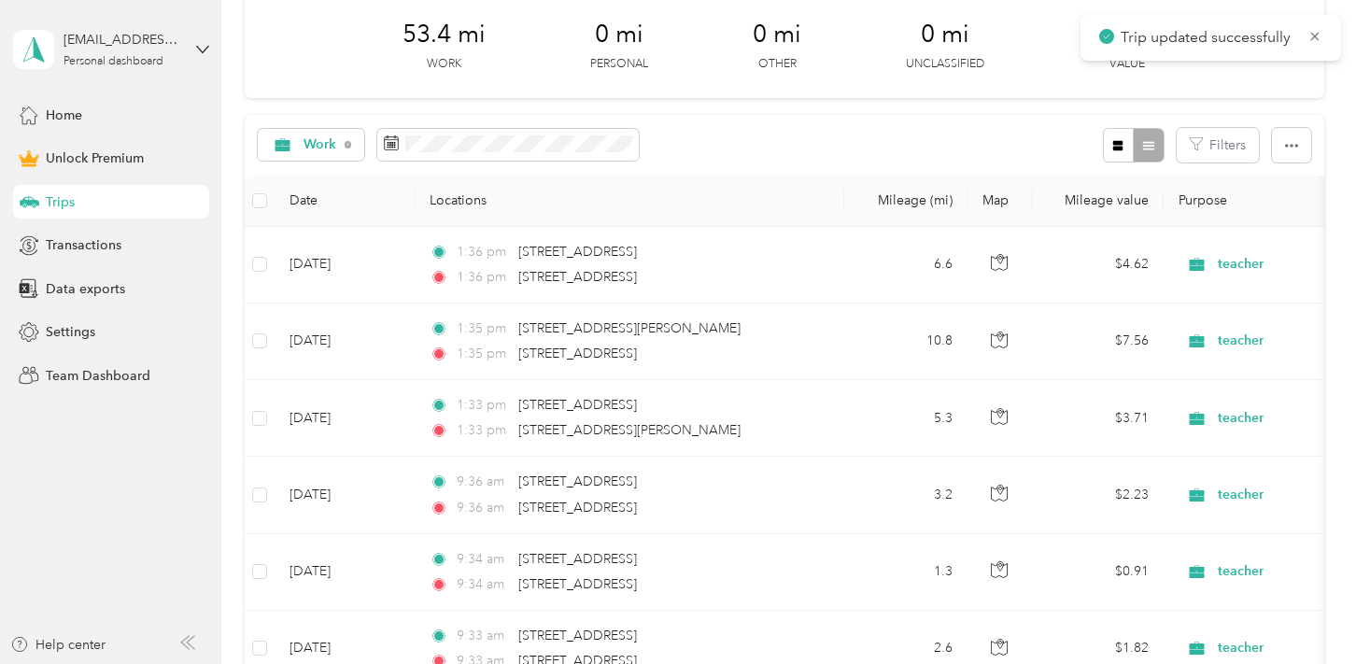
click at [1345, 299] on div "Trips New trip 30 free trips remaining this month. Never miss a mile with unlim…" at bounding box center [784, 597] width 1126 height 1719
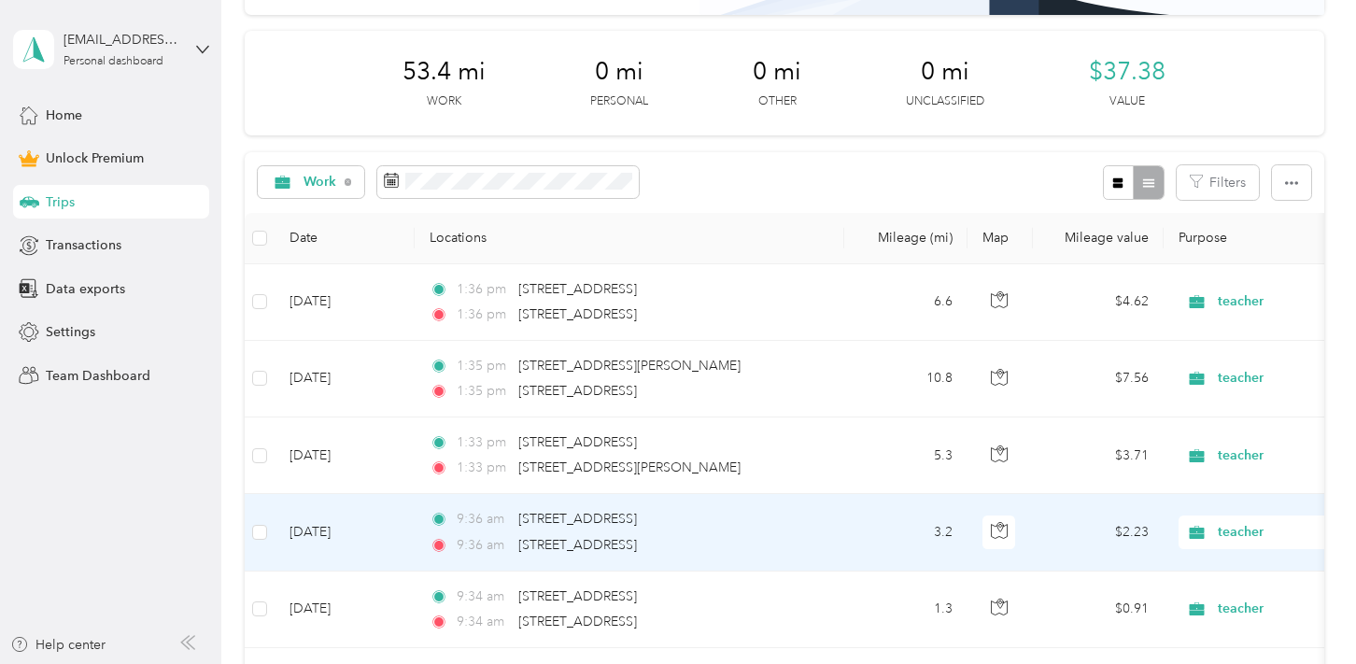
scroll to position [187, 0]
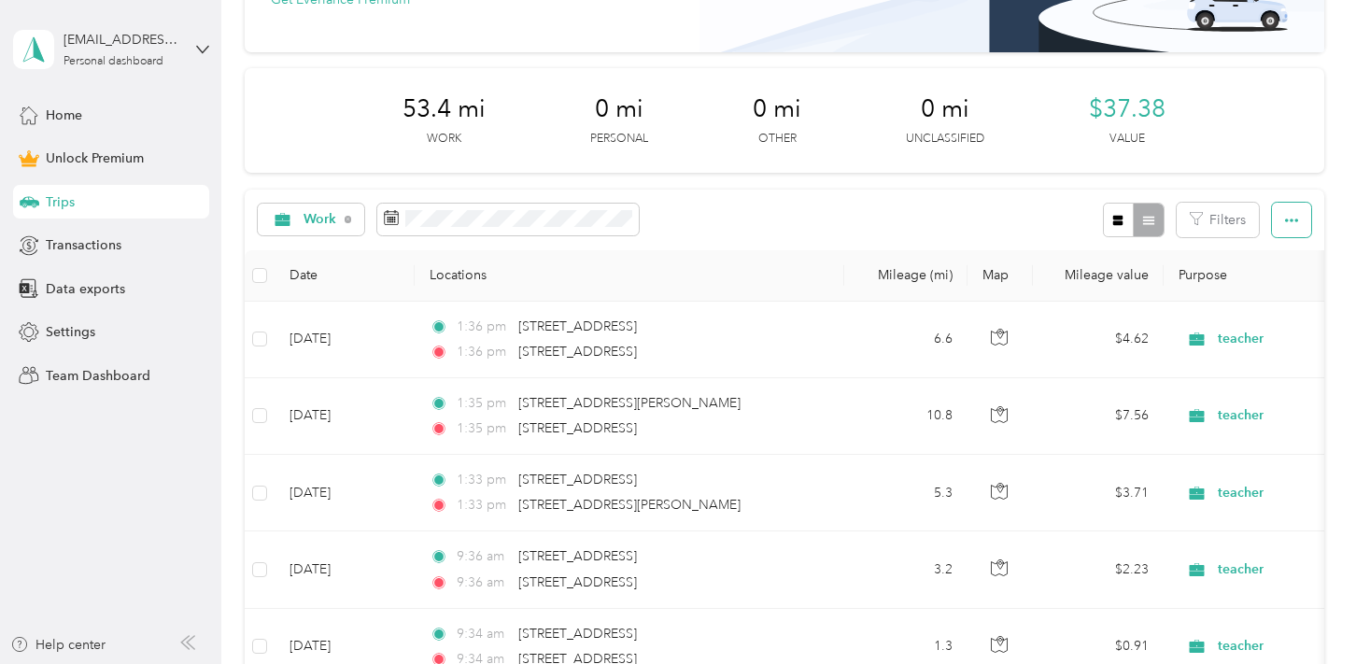
click at [1299, 215] on icon "button" at bounding box center [1291, 220] width 13 height 13
click at [1287, 285] on span "Export" at bounding box center [1274, 288] width 39 height 16
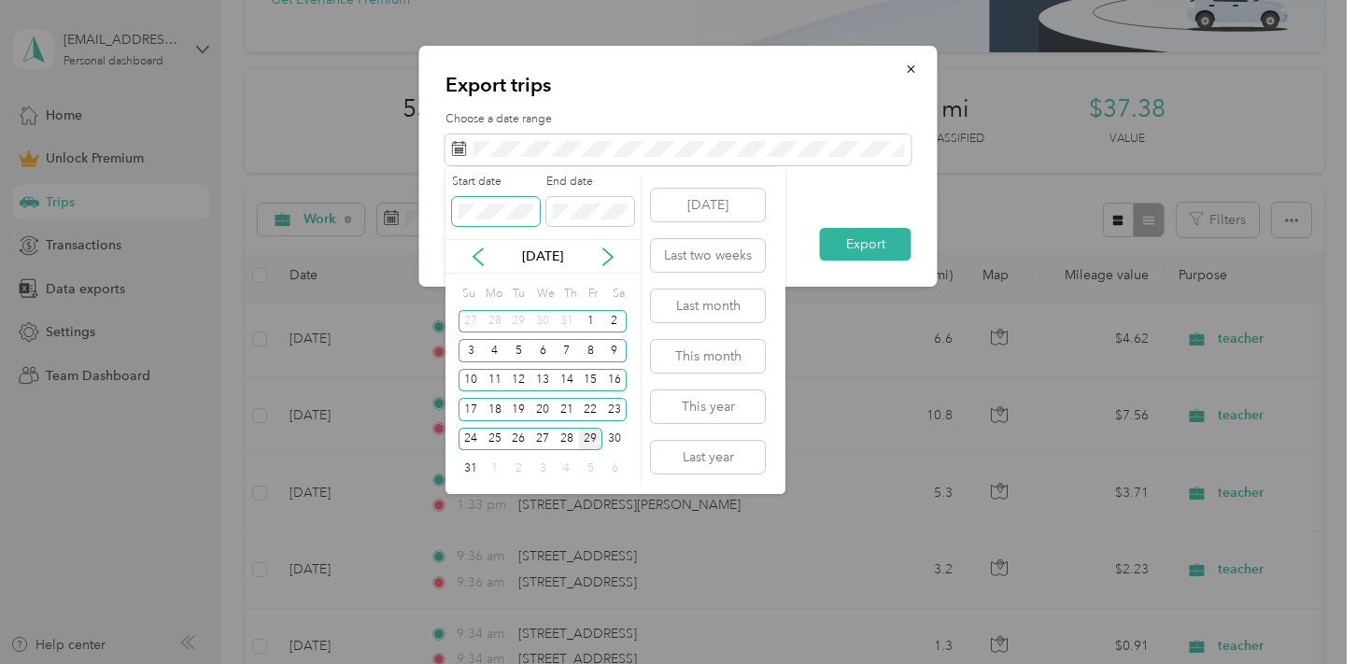
click at [518, 221] on span at bounding box center [496, 212] width 88 height 30
click at [497, 440] on div "25" at bounding box center [495, 439] width 24 height 23
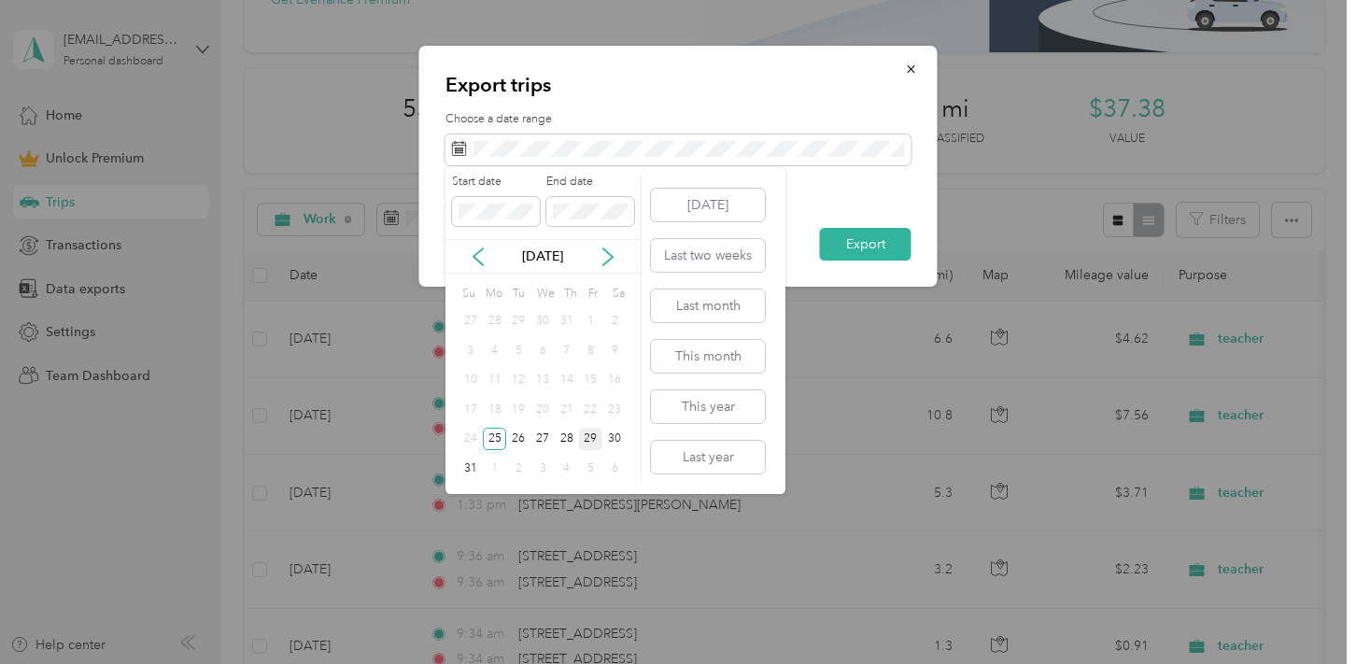
click at [592, 440] on div "29" at bounding box center [591, 439] width 24 height 23
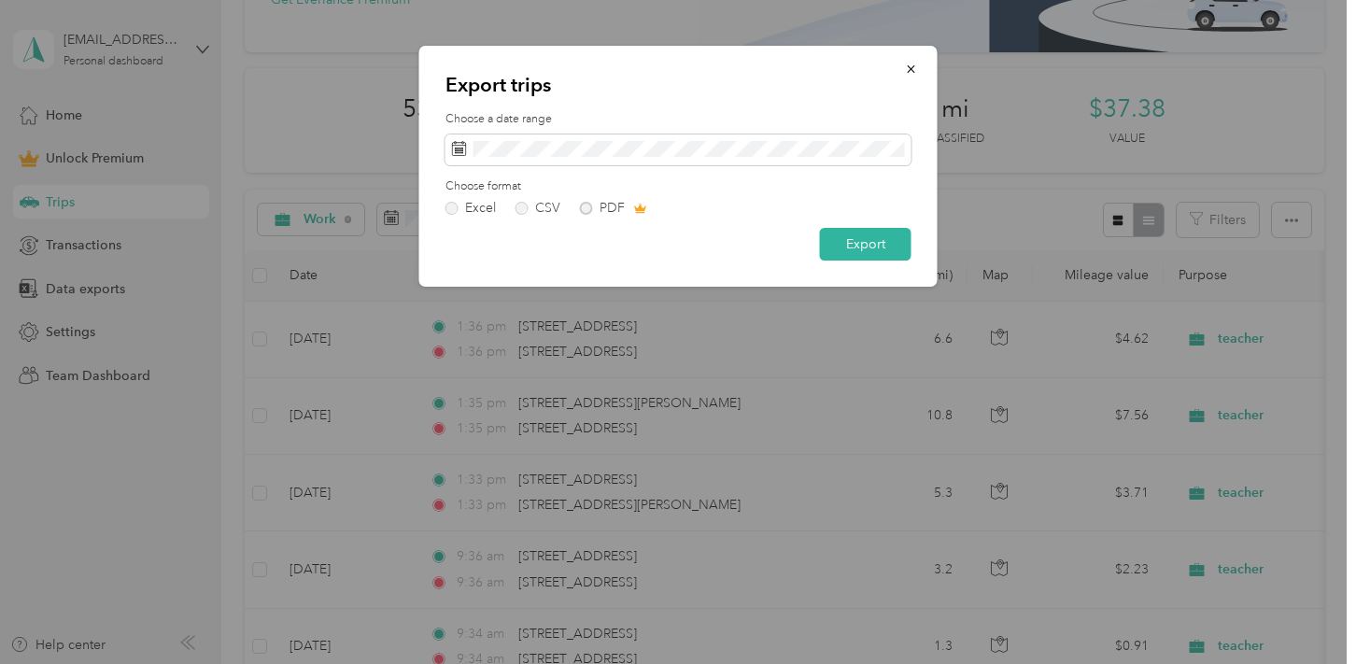
click at [585, 207] on div "Excel CSV PDF" at bounding box center [679, 208] width 466 height 13
click at [523, 204] on label "CSV" at bounding box center [538, 208] width 45 height 13
click at [575, 205] on div "Excel CSV PDF" at bounding box center [679, 208] width 466 height 13
click at [589, 205] on div "Excel CSV PDF" at bounding box center [679, 208] width 466 height 13
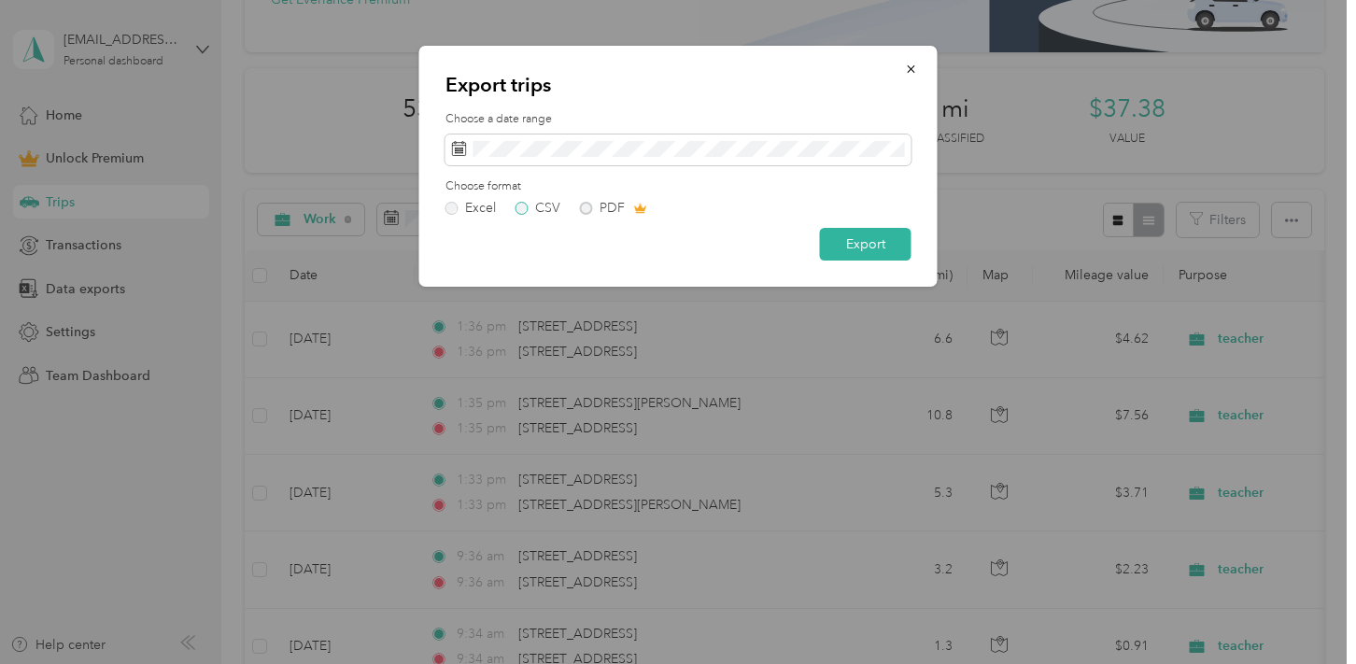
click at [533, 208] on label "CSV" at bounding box center [538, 208] width 45 height 13
click at [462, 209] on label "Excel" at bounding box center [471, 208] width 50 height 13
click at [867, 248] on button "Export" at bounding box center [866, 244] width 92 height 33
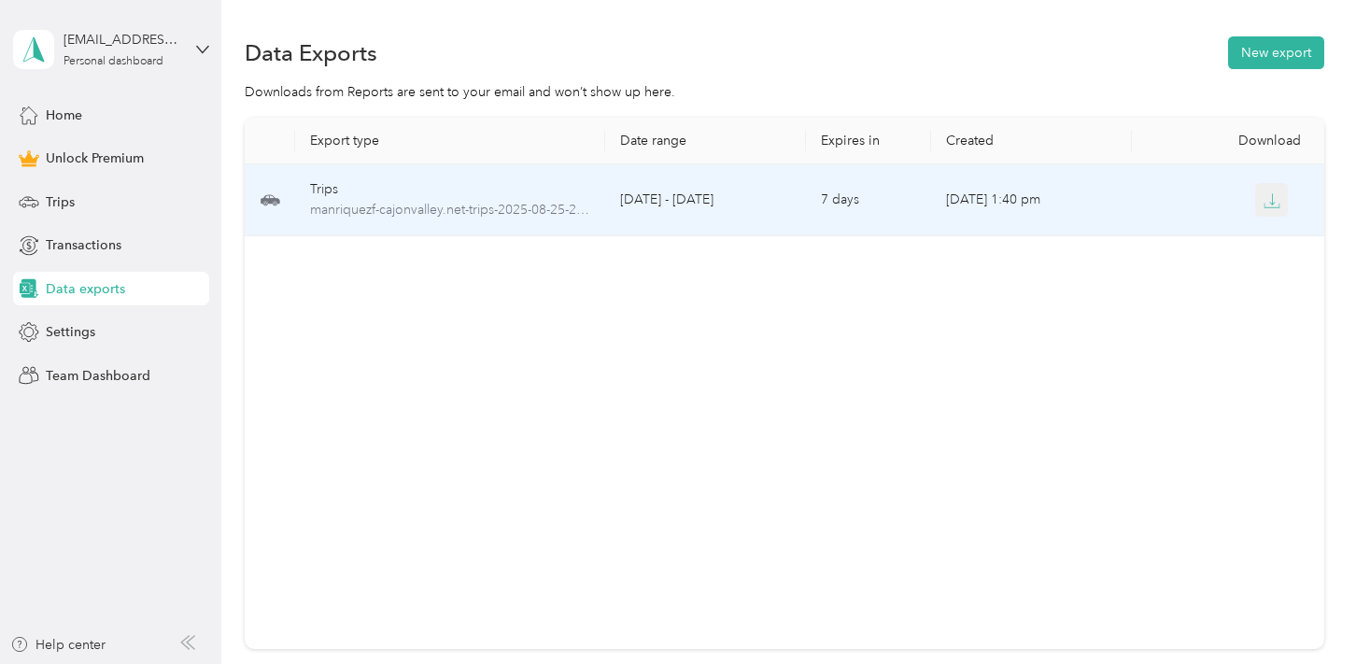
click at [1261, 203] on button "button" at bounding box center [1273, 200] width 34 height 34
click at [1271, 193] on icon "button" at bounding box center [1272, 200] width 17 height 17
click at [375, 185] on div "Trips" at bounding box center [450, 189] width 281 height 21
click at [1268, 198] on icon "button" at bounding box center [1272, 200] width 17 height 17
click at [1270, 199] on icon "button" at bounding box center [1272, 200] width 17 height 17
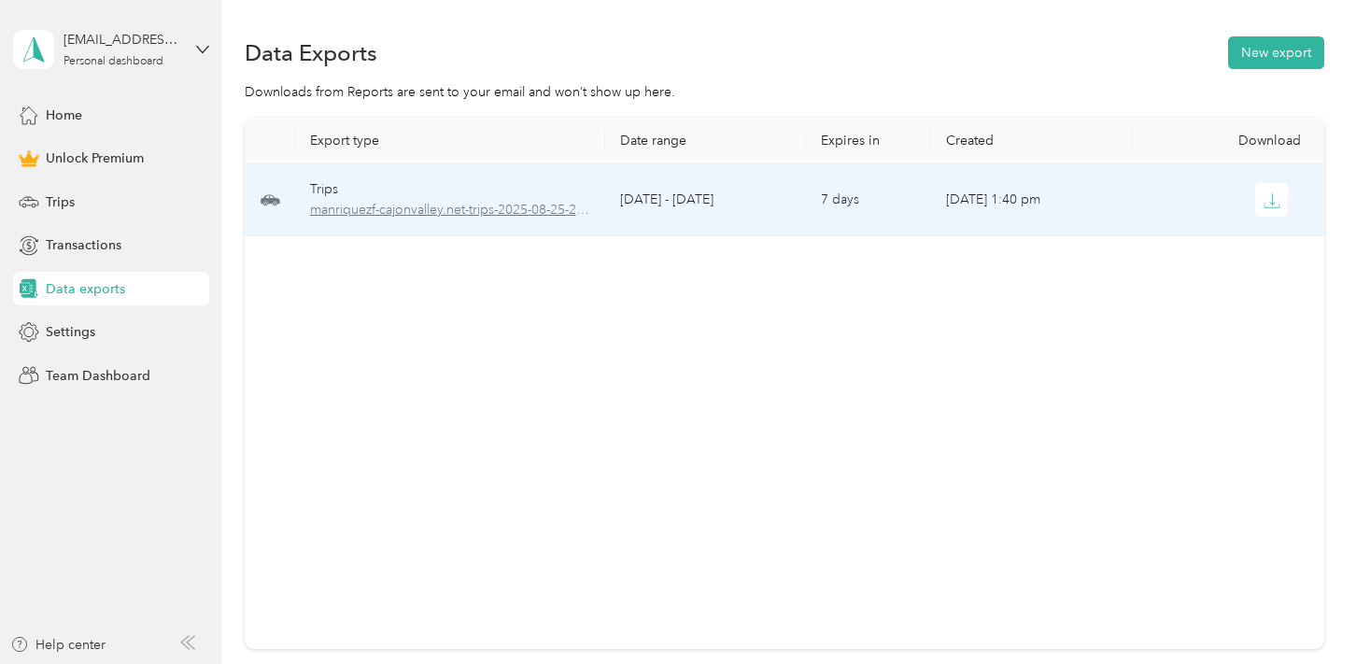
click at [564, 200] on span "manriquezf-cajonvalley.net-trips-2025-08-25-2025-08-29.xlsx" at bounding box center [450, 210] width 281 height 21
click at [533, 211] on span "manriquezf-cajonvalley.net-trips-2025-08-25-2025-08-29.xlsx" at bounding box center [450, 210] width 281 height 21
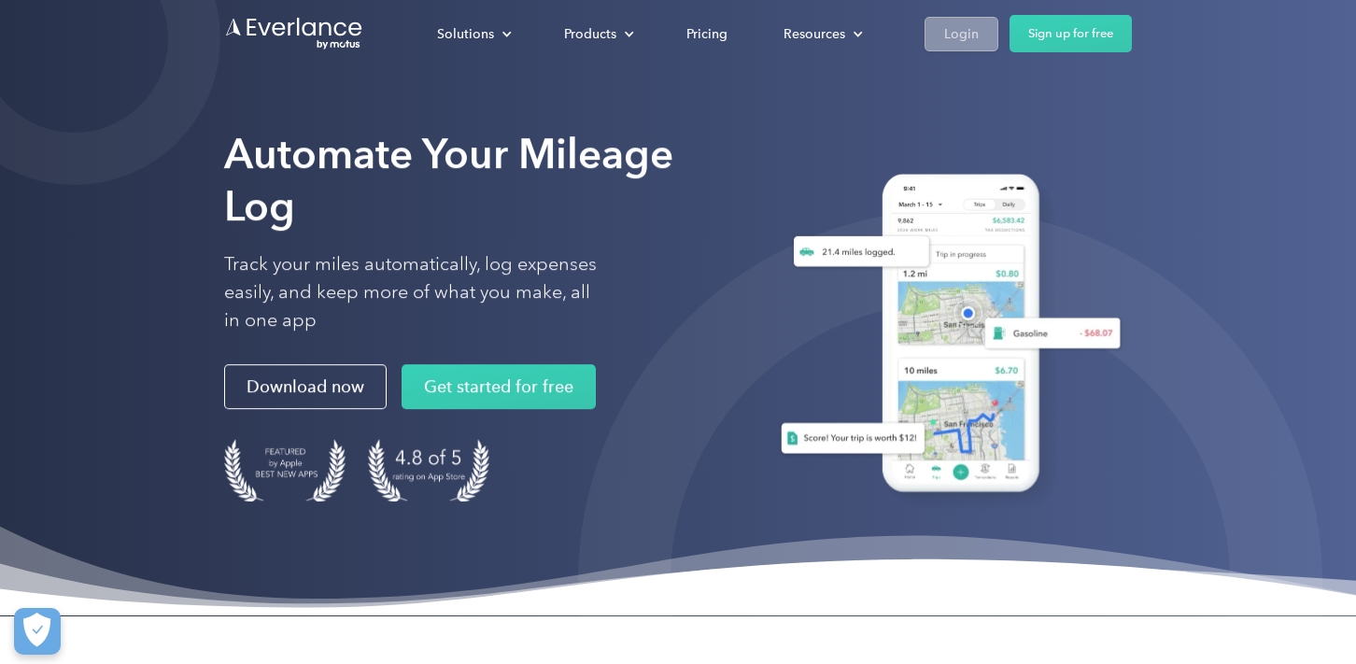
click at [970, 27] on div "Login" at bounding box center [961, 33] width 35 height 23
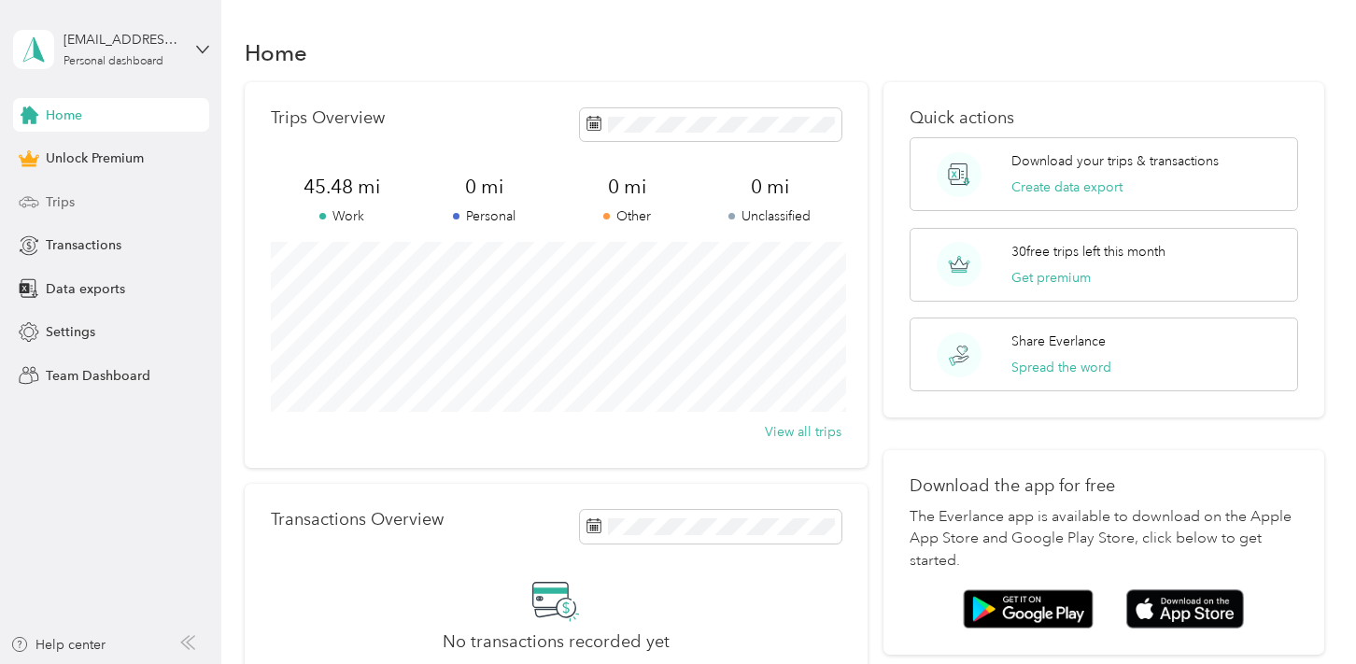
click at [89, 192] on div "Trips" at bounding box center [111, 202] width 196 height 34
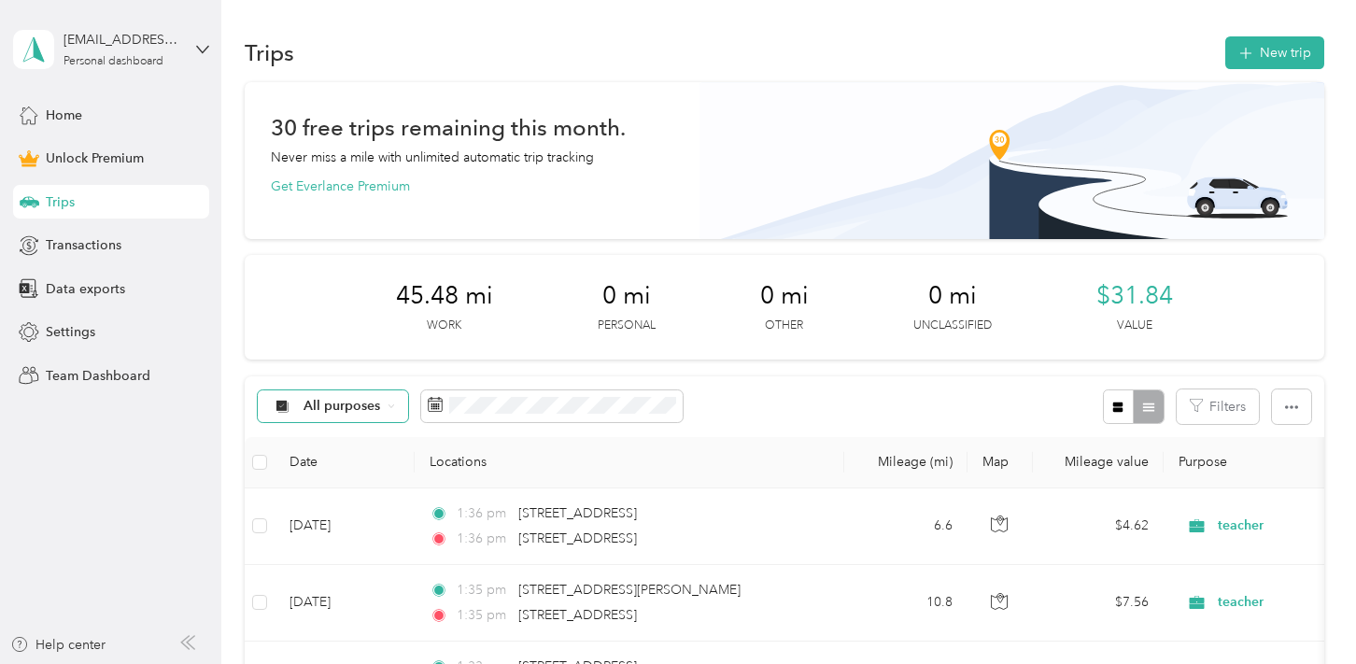
click at [333, 407] on span "All purposes" at bounding box center [343, 406] width 78 height 13
click at [340, 212] on li "Work" at bounding box center [332, 202] width 149 height 33
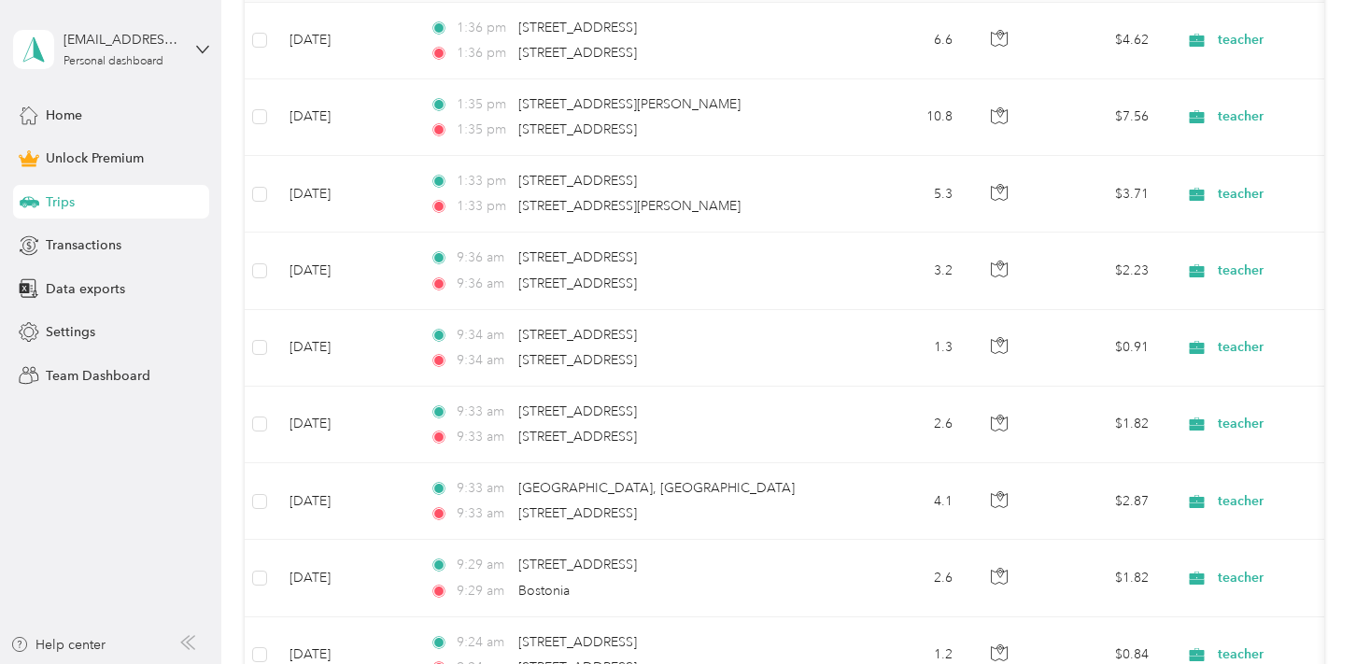
scroll to position [486, 0]
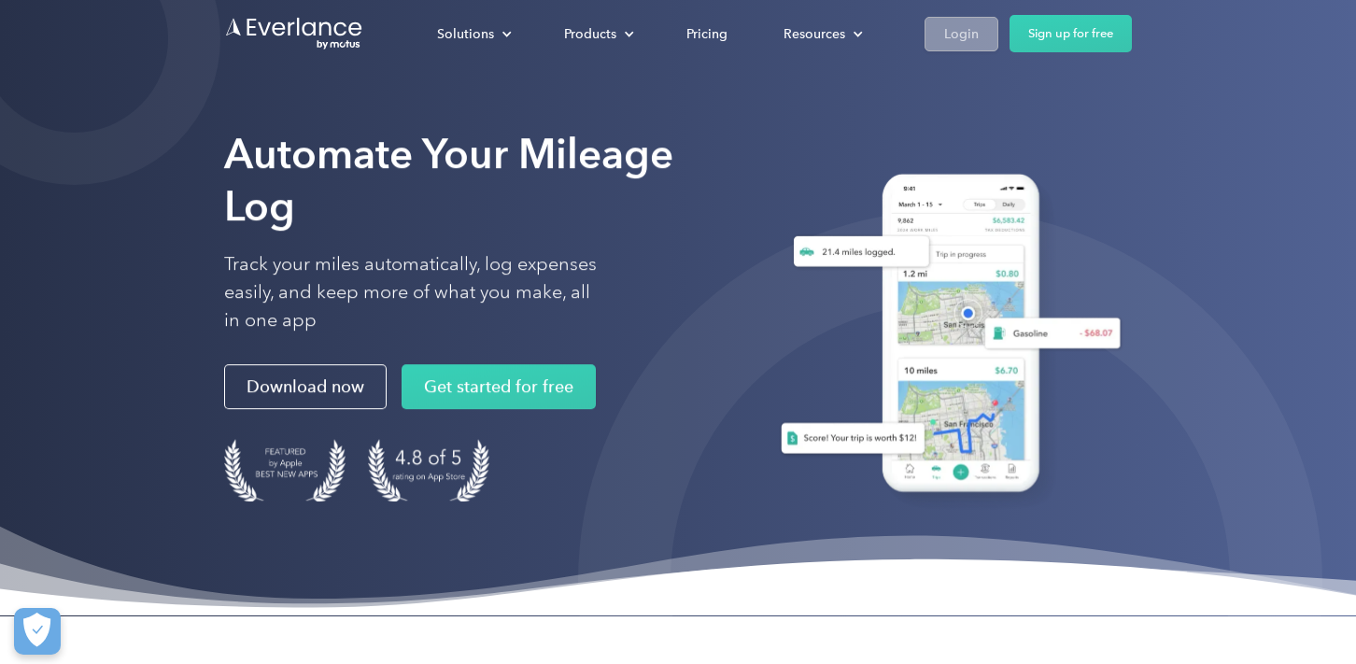
click at [952, 32] on div "Login" at bounding box center [961, 32] width 35 height 23
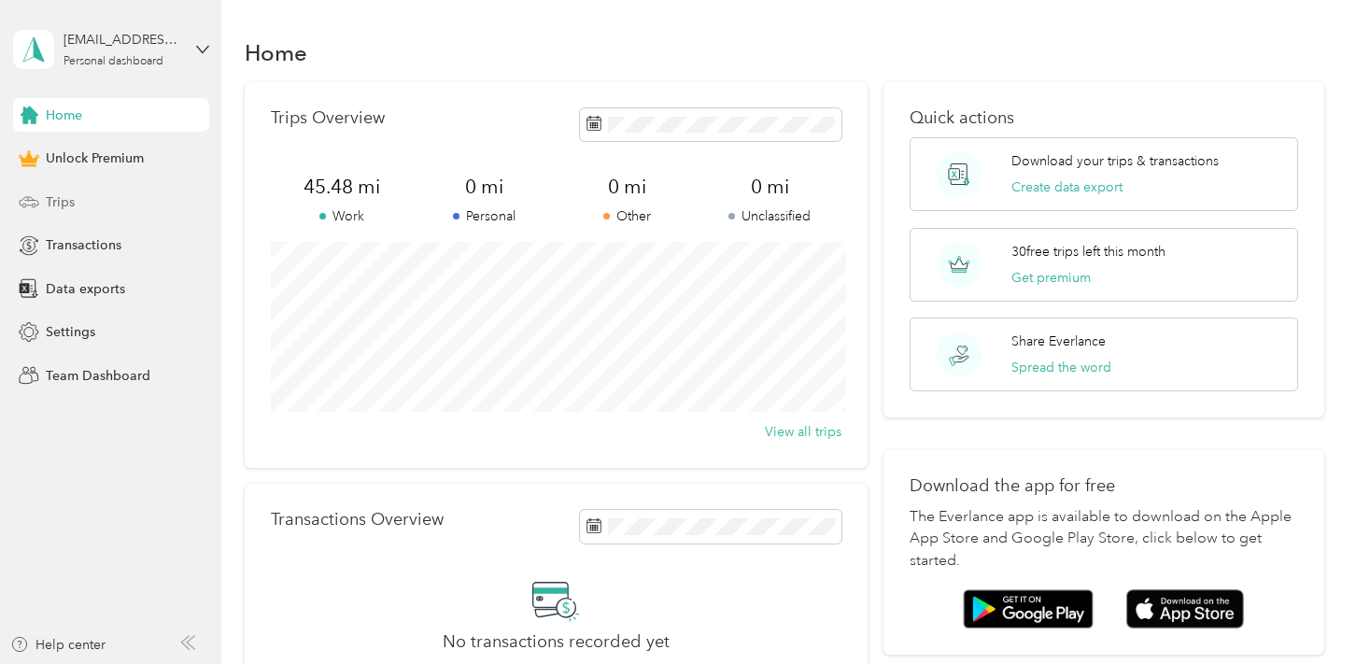
click at [65, 209] on span "Trips" at bounding box center [60, 202] width 29 height 20
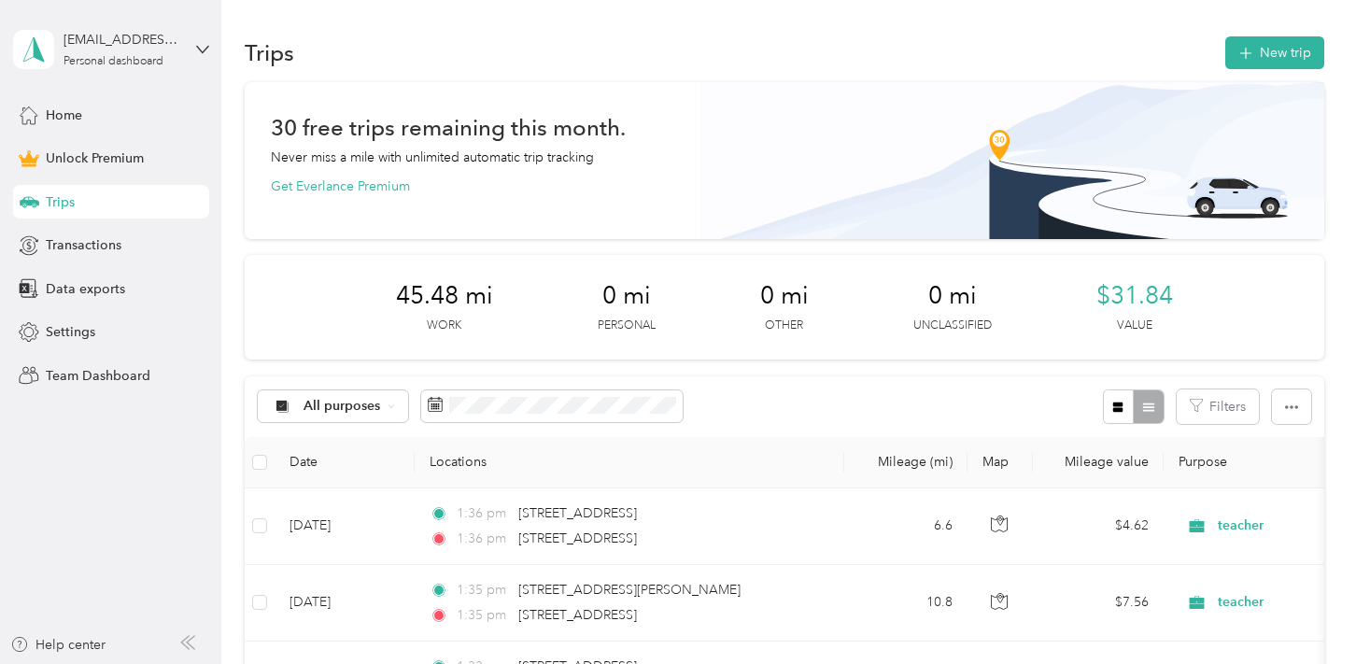
click at [1293, 297] on div "45.48 mi Work 0 mi Personal 0 mi Other 0 mi Unclassified $31.84 Value" at bounding box center [785, 307] width 1080 height 105
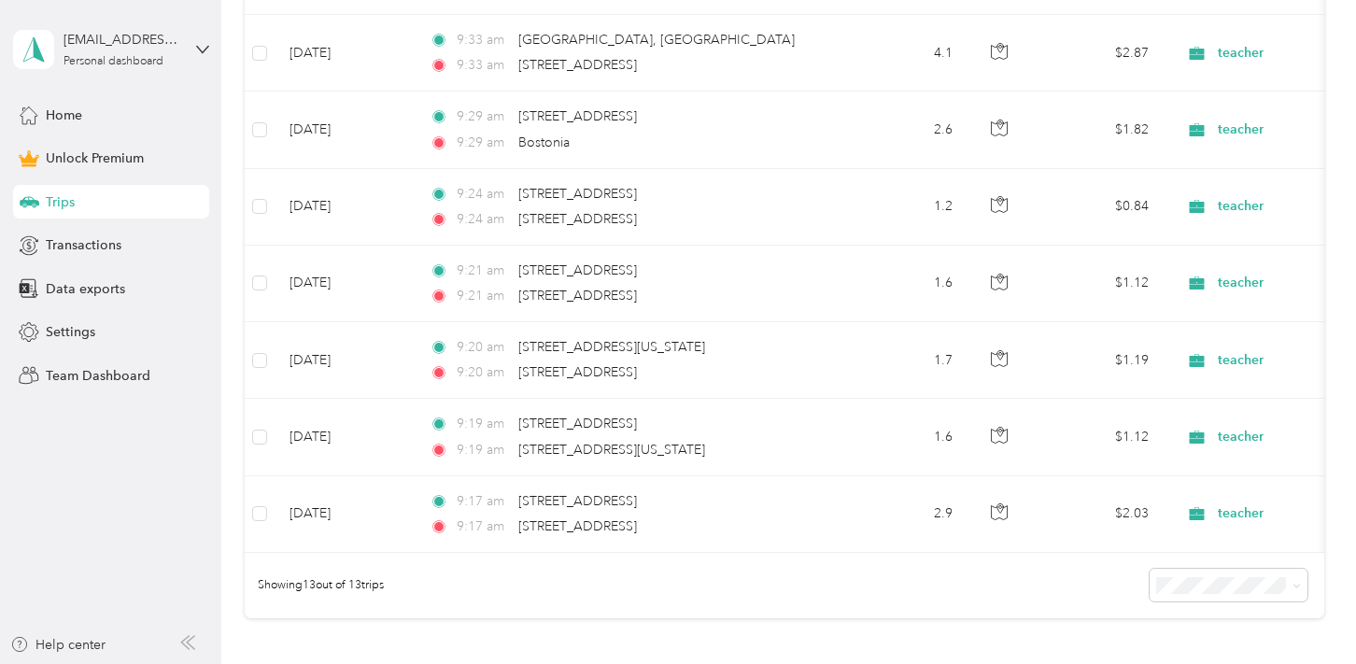
scroll to position [934, 0]
